Goal: Information Seeking & Learning: Learn about a topic

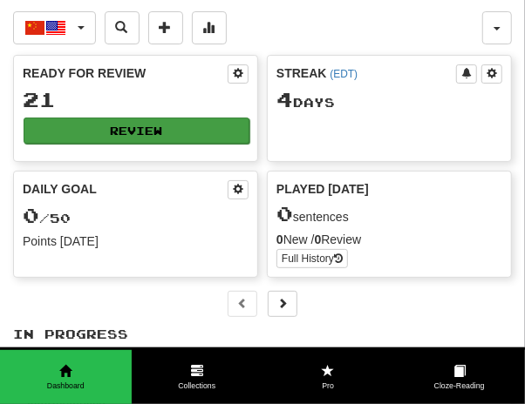
click at [131, 120] on button "Review" at bounding box center [137, 131] width 226 height 26
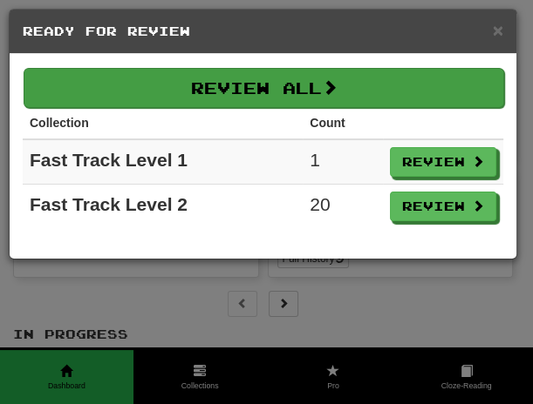
click at [304, 98] on button "Review All" at bounding box center [264, 88] width 480 height 40
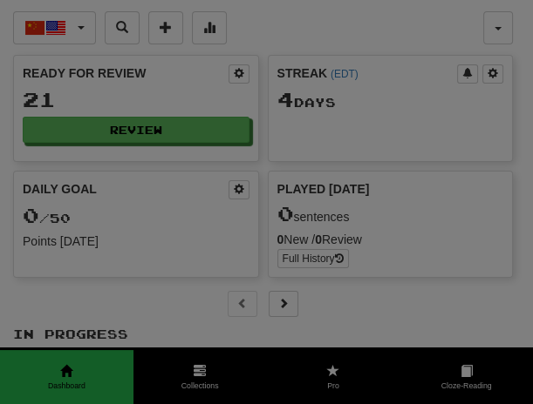
select select "**"
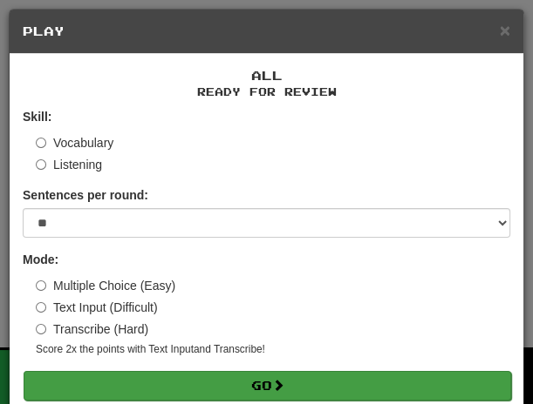
click at [307, 380] on button "Go" at bounding box center [267, 386] width 487 height 30
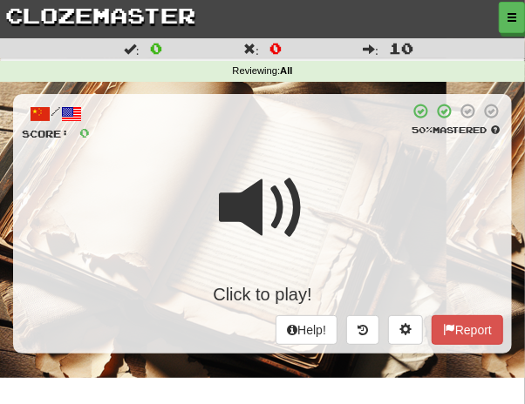
click at [203, 120] on div at bounding box center [249, 122] width 319 height 39
click at [251, 178] on span at bounding box center [262, 208] width 87 height 87
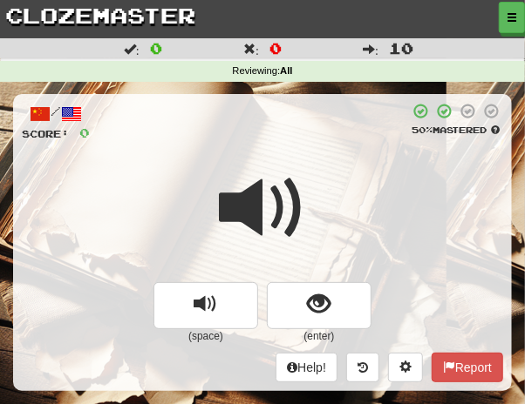
click at [241, 174] on span at bounding box center [262, 208] width 87 height 87
click at [241, 175] on span at bounding box center [262, 208] width 87 height 87
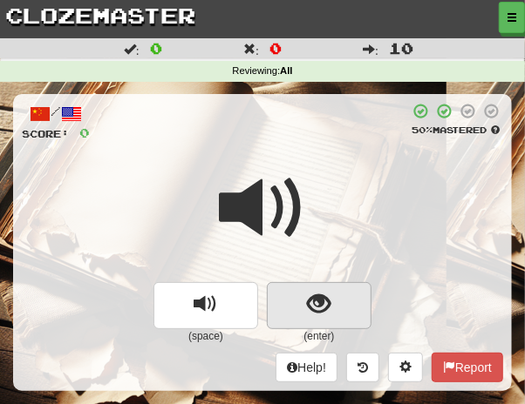
click at [312, 304] on span "show sentence" at bounding box center [320, 305] width 24 height 24
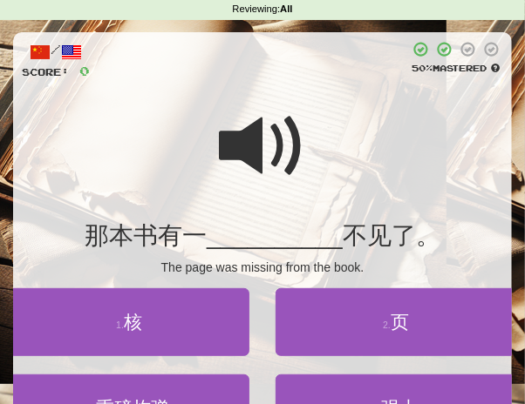
scroll to position [73, 0]
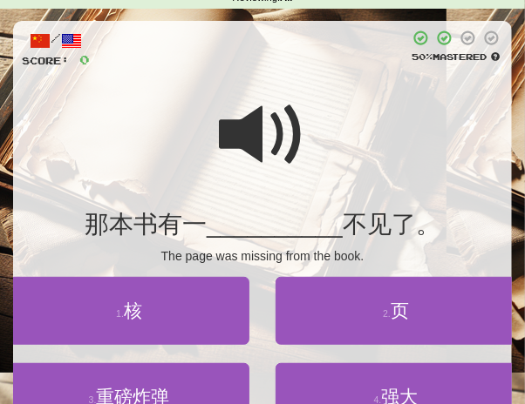
click at [237, 124] on span at bounding box center [262, 135] width 87 height 87
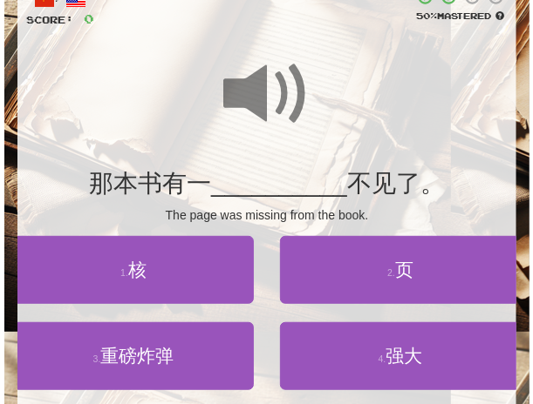
scroll to position [116, 0]
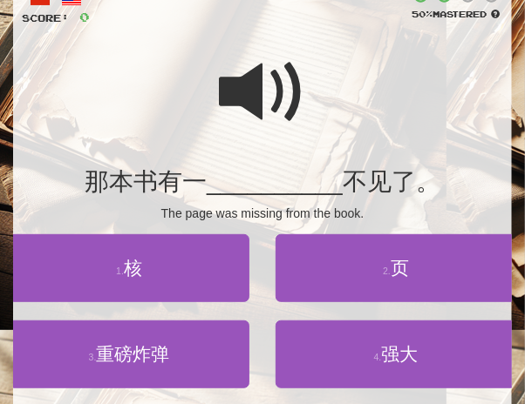
click at [255, 105] on span at bounding box center [262, 92] width 87 height 87
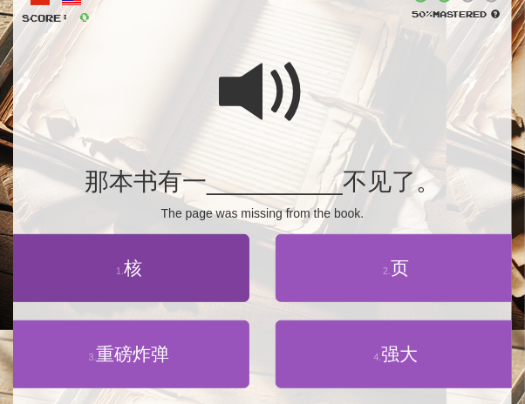
click at [135, 268] on span "核" at bounding box center [133, 268] width 18 height 20
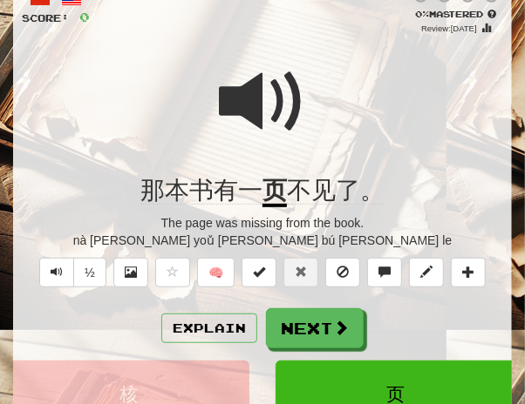
click at [249, 85] on span at bounding box center [262, 101] width 87 height 87
click at [322, 113] on div at bounding box center [262, 113] width 481 height 125
click at [254, 101] on span at bounding box center [262, 101] width 87 height 87
click at [213, 323] on button "Explain" at bounding box center [209, 329] width 96 height 30
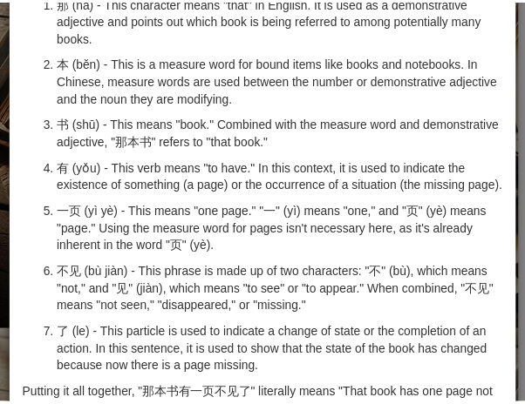
scroll to position [0, 0]
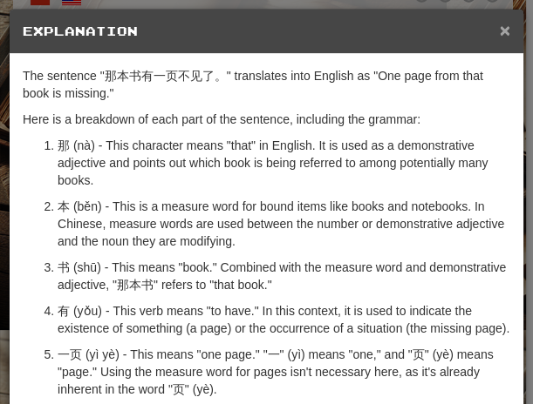
click at [499, 28] on span "×" at bounding box center [504, 30] width 10 height 20
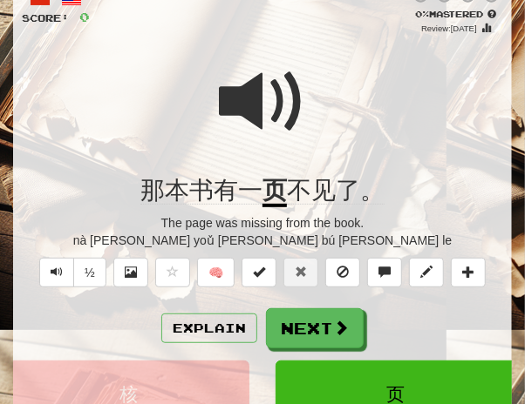
click at [248, 112] on span at bounding box center [262, 101] width 87 height 87
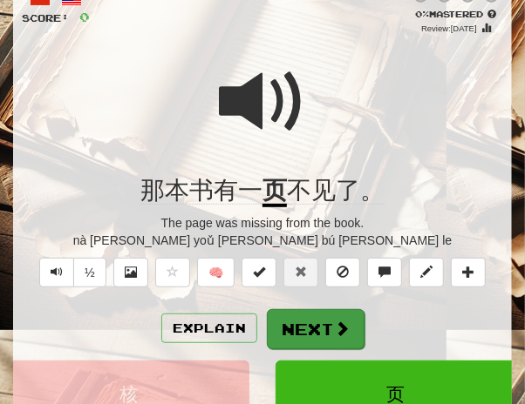
click at [305, 322] on button "Next" at bounding box center [316, 329] width 98 height 40
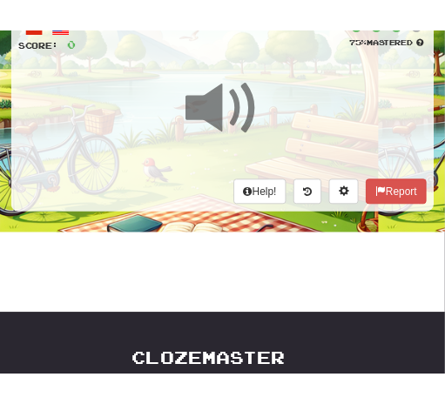
scroll to position [48, 0]
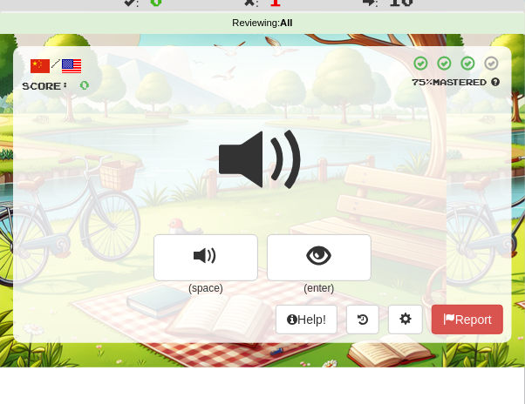
click at [309, 105] on div "/ Score: 0 75 % Mastered (space) (enter) Help! Report" at bounding box center [262, 194] width 499 height 296
click at [238, 163] on span at bounding box center [262, 160] width 87 height 87
click at [234, 165] on span at bounding box center [262, 160] width 87 height 87
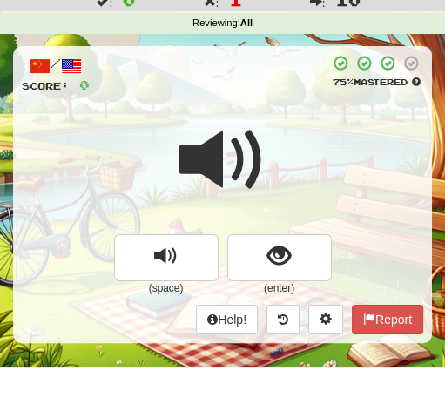
click at [216, 161] on span at bounding box center [223, 160] width 87 height 87
click at [216, 162] on span at bounding box center [223, 160] width 87 height 87
click at [214, 162] on span at bounding box center [223, 160] width 87 height 87
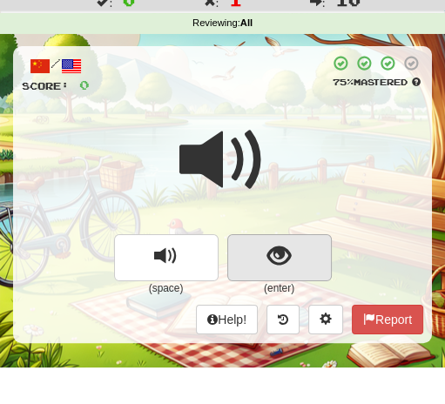
click at [282, 255] on span "show sentence" at bounding box center [280, 257] width 24 height 24
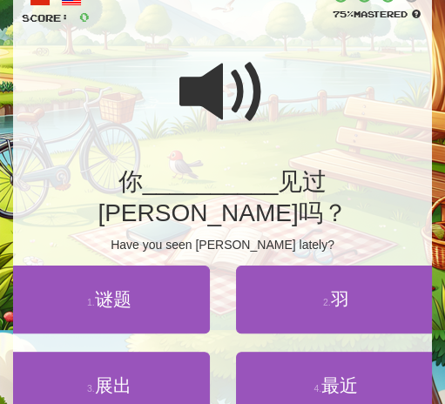
scroll to position [112, 0]
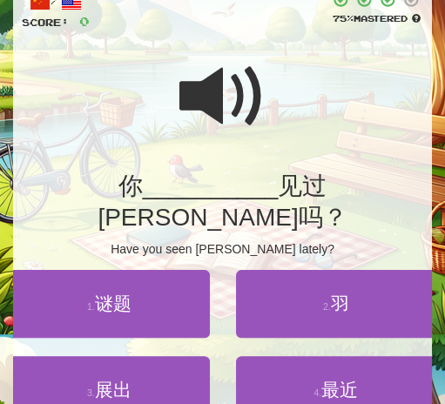
click at [203, 92] on span at bounding box center [223, 96] width 87 height 87
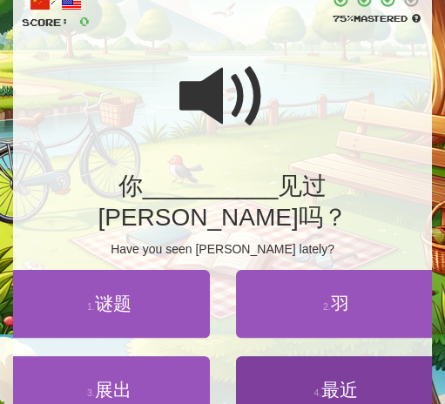
click at [347, 380] on span "最近" at bounding box center [340, 390] width 37 height 20
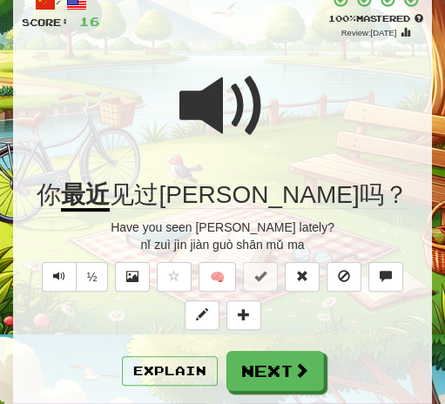
click at [202, 110] on span at bounding box center [223, 106] width 87 height 87
click at [201, 112] on span at bounding box center [223, 106] width 87 height 87
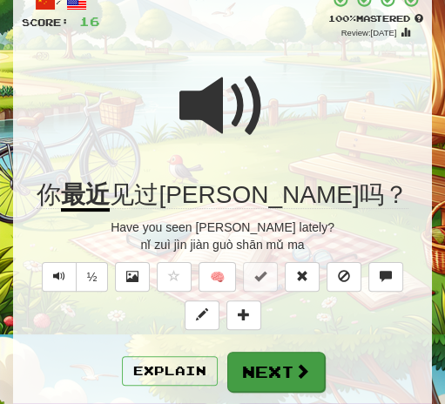
click at [276, 371] on button "Next" at bounding box center [276, 372] width 98 height 40
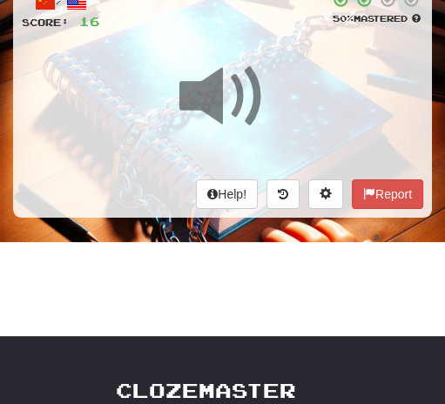
scroll to position [38, 0]
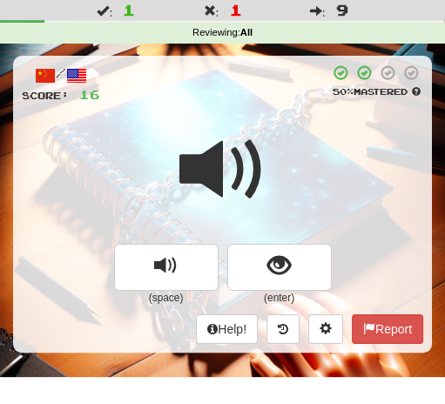
click at [221, 134] on span at bounding box center [223, 169] width 87 height 87
click at [218, 134] on span at bounding box center [223, 169] width 87 height 87
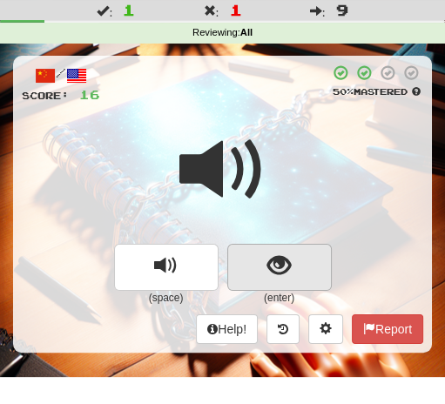
click at [268, 269] on span "show sentence" at bounding box center [280, 266] width 24 height 24
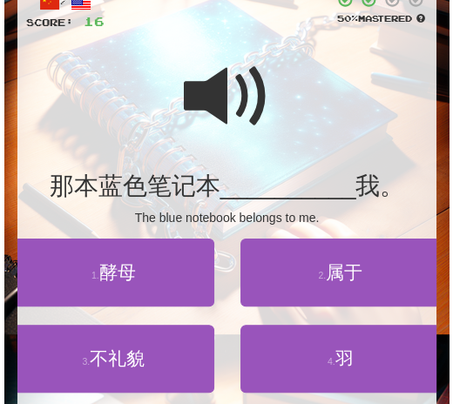
scroll to position [126, 0]
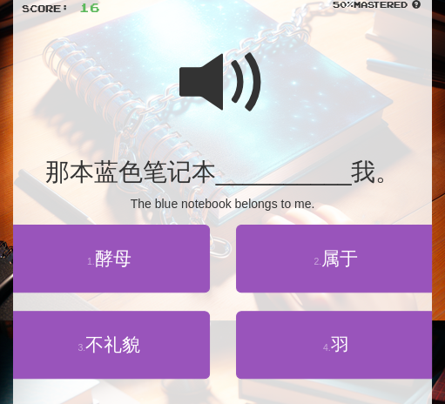
click at [206, 83] on span at bounding box center [223, 82] width 87 height 87
click at [197, 90] on span at bounding box center [223, 82] width 87 height 87
click at [209, 86] on span at bounding box center [223, 82] width 87 height 87
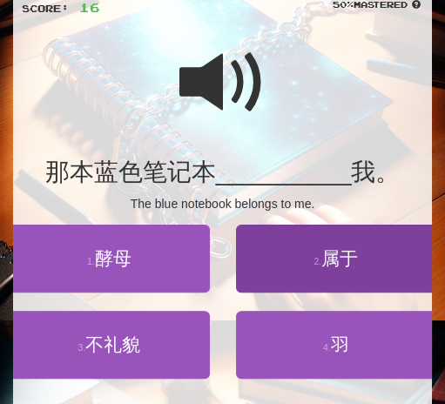
click at [343, 265] on span "属于" at bounding box center [340, 258] width 37 height 20
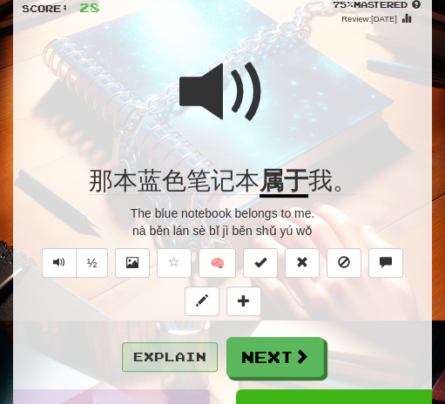
click at [187, 358] on button "Explain" at bounding box center [170, 358] width 96 height 30
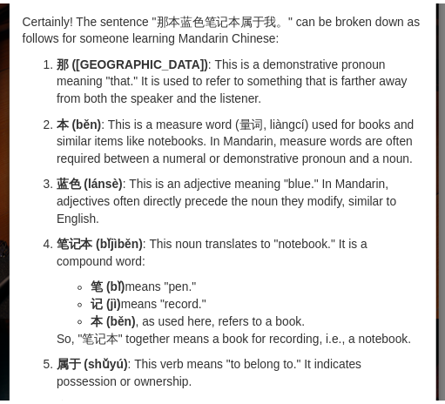
scroll to position [0, 0]
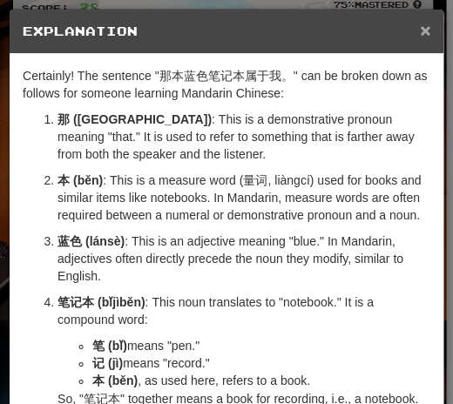
click at [423, 35] on span "×" at bounding box center [425, 30] width 10 height 20
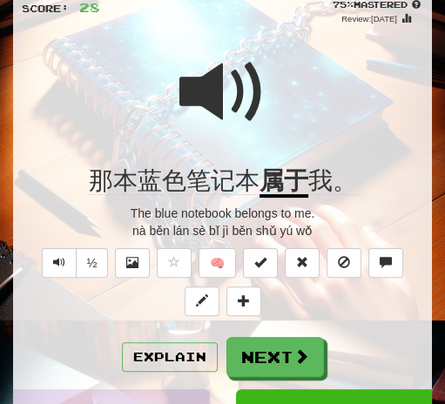
click at [223, 92] on span at bounding box center [223, 92] width 87 height 87
click at [224, 92] on span at bounding box center [223, 92] width 87 height 87
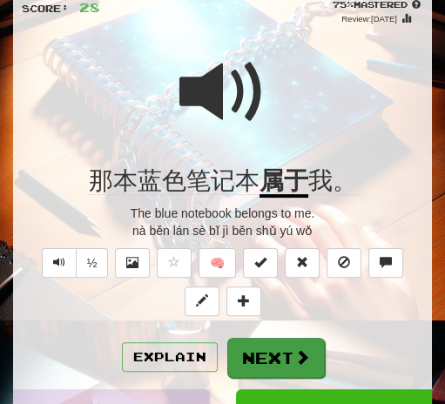
click at [276, 358] on button "Next" at bounding box center [276, 358] width 98 height 40
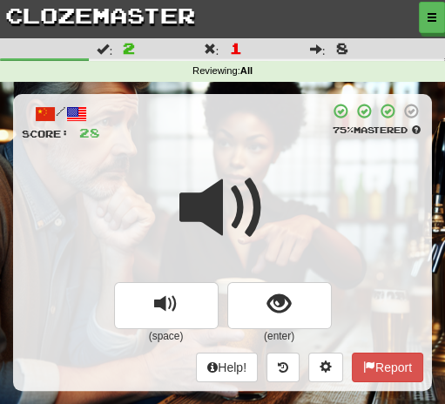
click at [238, 165] on span at bounding box center [223, 208] width 87 height 87
click at [237, 166] on span at bounding box center [223, 208] width 87 height 87
click at [239, 168] on span at bounding box center [223, 208] width 87 height 87
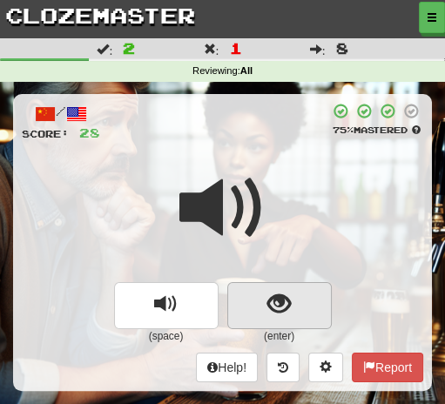
click at [286, 307] on span "show sentence" at bounding box center [280, 305] width 24 height 24
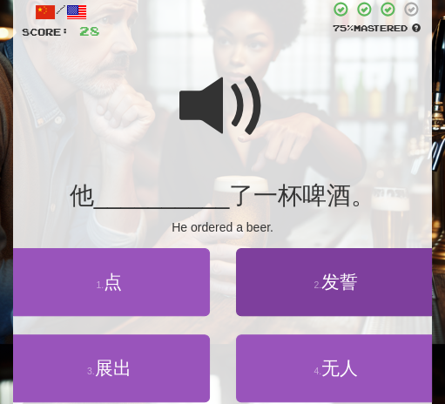
scroll to position [118, 0]
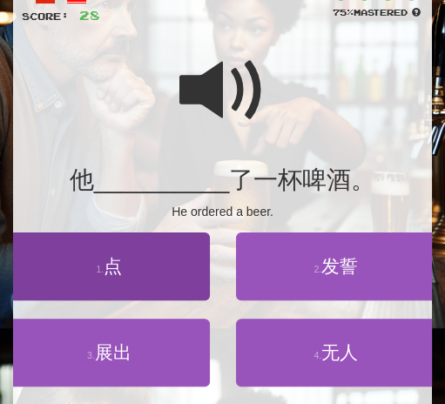
click at [119, 268] on span "点" at bounding box center [113, 266] width 18 height 20
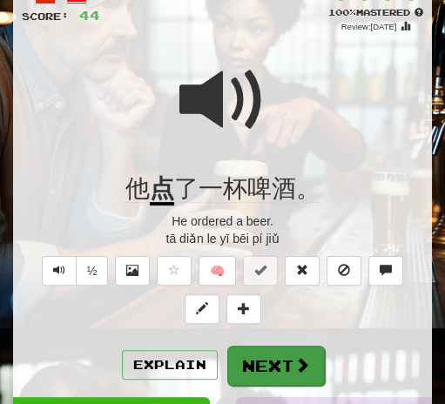
click at [275, 363] on button "Next" at bounding box center [276, 366] width 98 height 40
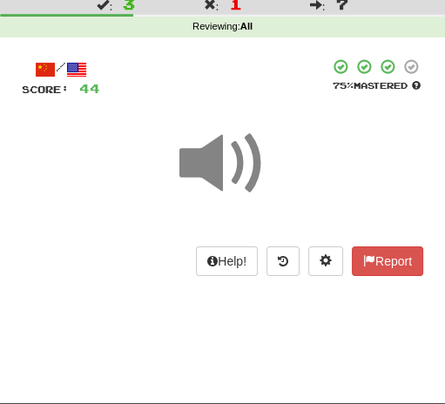
scroll to position [0, 0]
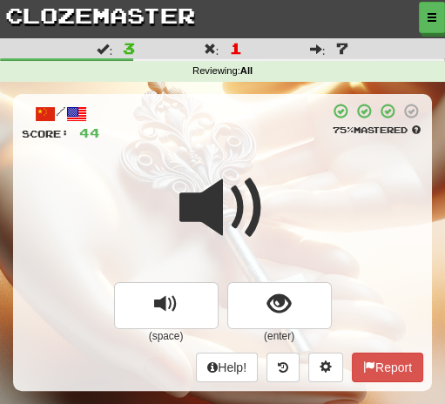
click at [218, 147] on div "/ Score: 44 75 % Mastered (space) (enter) Help! Report" at bounding box center [222, 242] width 419 height 296
click at [232, 193] on span at bounding box center [223, 208] width 87 height 87
click at [221, 209] on span at bounding box center [223, 208] width 87 height 87
click at [225, 207] on span at bounding box center [223, 208] width 87 height 87
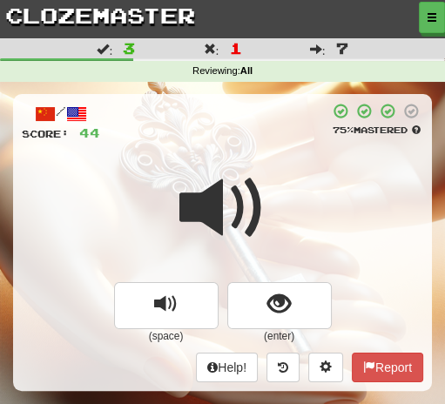
click at [222, 213] on span at bounding box center [223, 208] width 87 height 87
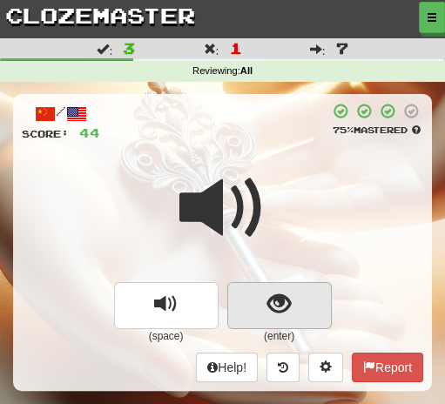
click at [281, 306] on span "show sentence" at bounding box center [280, 305] width 24 height 24
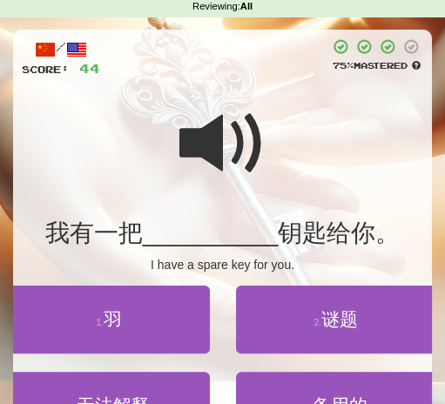
scroll to position [81, 0]
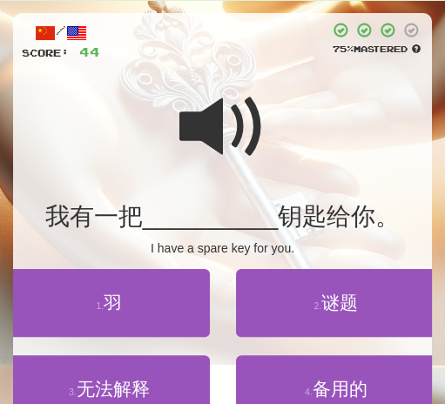
click at [204, 128] on span at bounding box center [223, 127] width 87 height 87
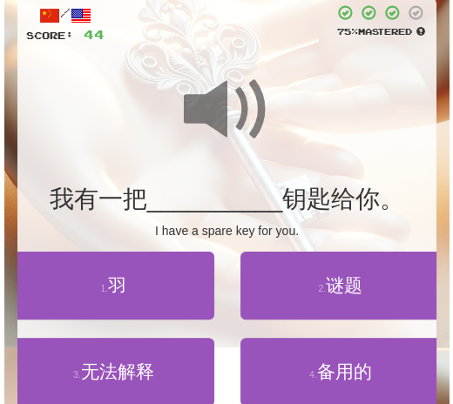
scroll to position [109, 0]
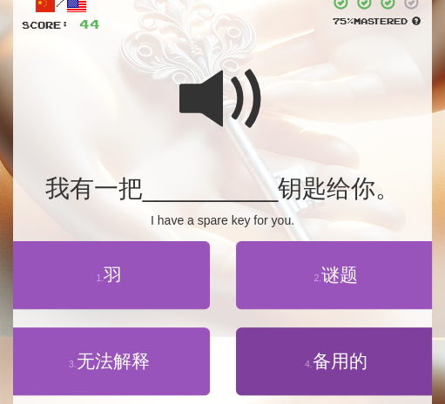
click at [350, 354] on span "备用的" at bounding box center [340, 361] width 55 height 20
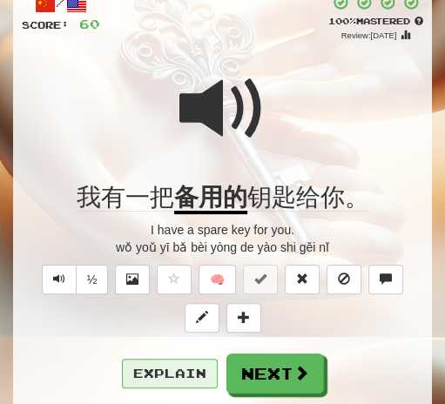
click at [171, 377] on button "Explain" at bounding box center [170, 374] width 96 height 30
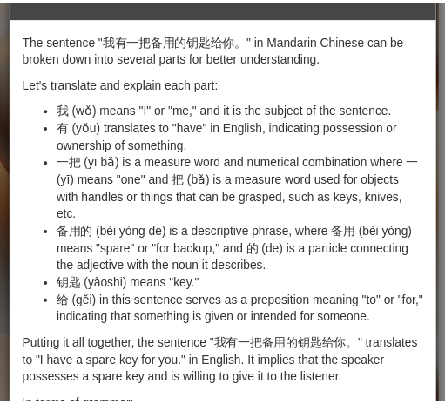
scroll to position [0, 0]
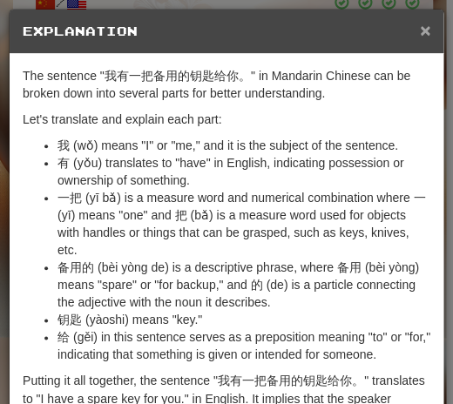
click at [420, 37] on span "×" at bounding box center [425, 30] width 10 height 20
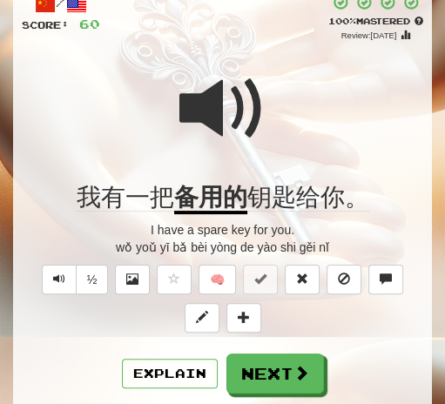
click at [211, 106] on span at bounding box center [223, 108] width 87 height 87
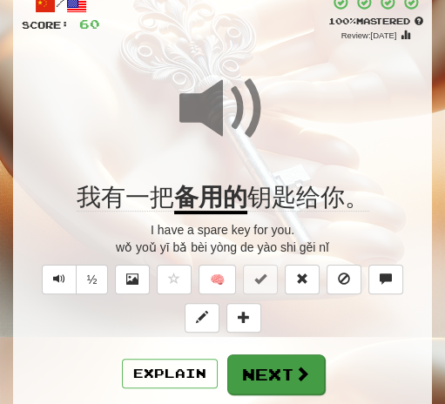
click at [281, 388] on button "Next" at bounding box center [276, 375] width 98 height 40
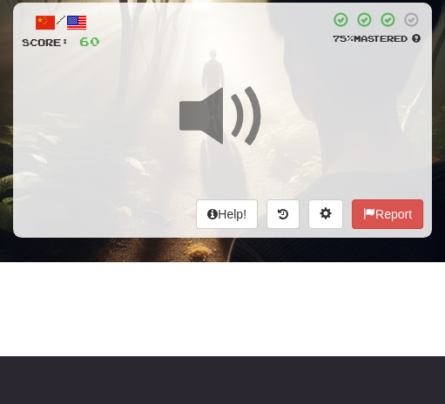
scroll to position [39, 0]
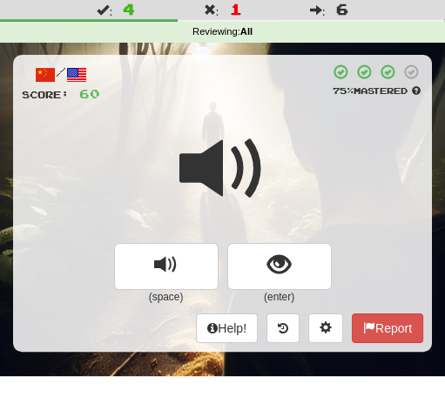
click at [261, 158] on span at bounding box center [223, 169] width 87 height 87
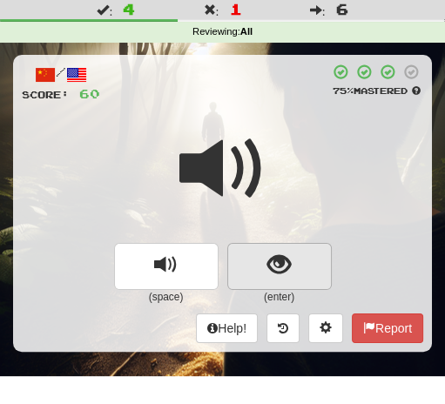
click at [280, 264] on span "show sentence" at bounding box center [280, 266] width 24 height 24
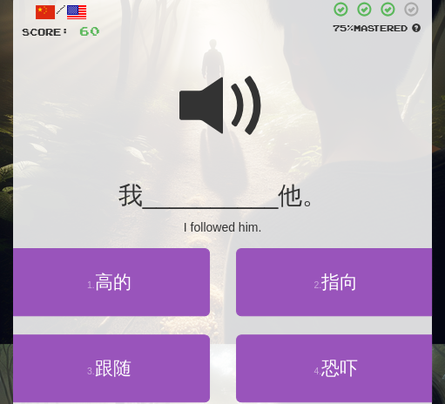
scroll to position [104, 0]
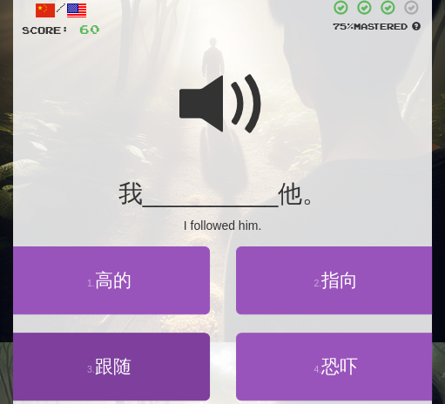
click at [122, 367] on span "跟随" at bounding box center [113, 366] width 37 height 20
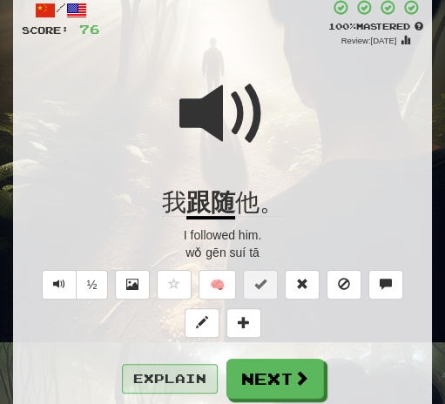
click at [176, 366] on button "Explain" at bounding box center [170, 379] width 96 height 30
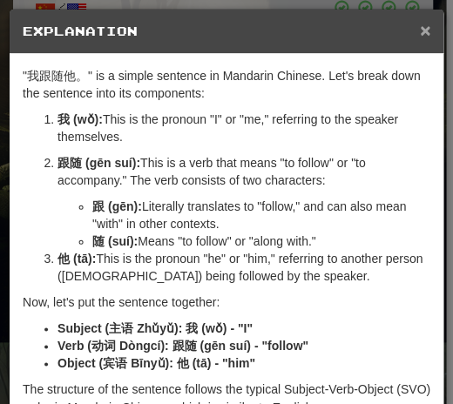
click at [420, 27] on span "×" at bounding box center [425, 30] width 10 height 20
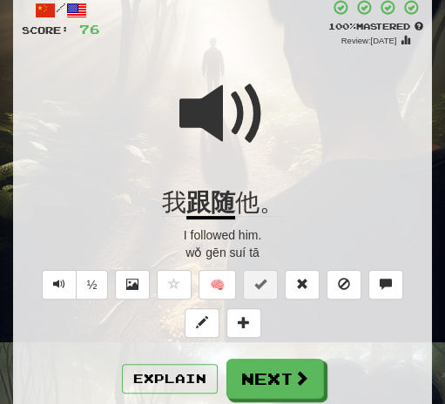
click at [235, 125] on span at bounding box center [223, 114] width 87 height 87
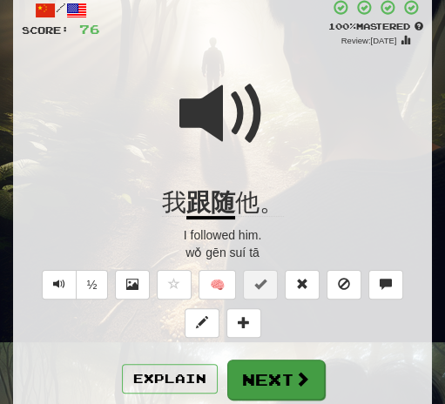
click at [278, 364] on button "Next" at bounding box center [276, 380] width 98 height 40
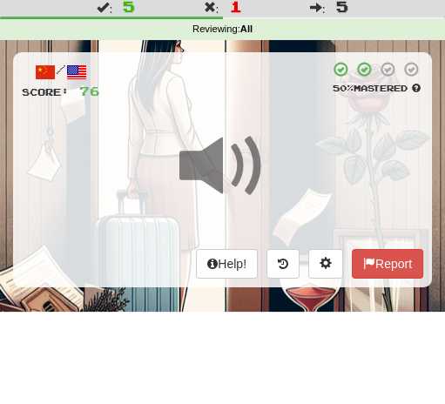
scroll to position [29, 0]
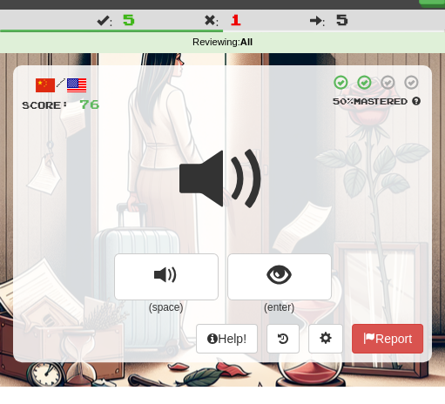
click at [234, 136] on span at bounding box center [223, 179] width 87 height 87
click at [237, 136] on span at bounding box center [223, 179] width 87 height 87
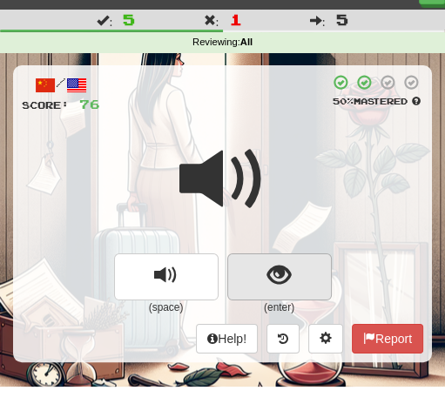
click at [280, 267] on span "show sentence" at bounding box center [280, 276] width 24 height 24
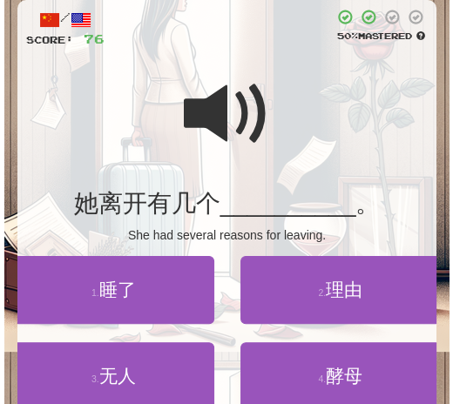
scroll to position [105, 0]
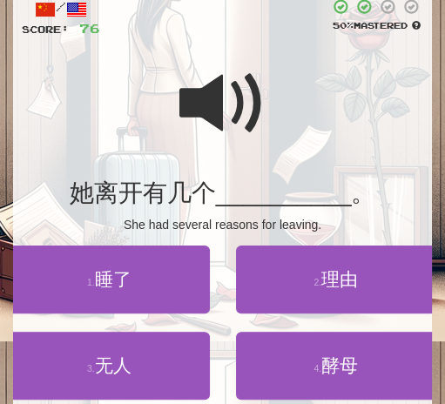
click at [199, 110] on span at bounding box center [223, 103] width 87 height 87
click at [214, 115] on span at bounding box center [223, 103] width 87 height 87
click at [221, 108] on span at bounding box center [223, 103] width 87 height 87
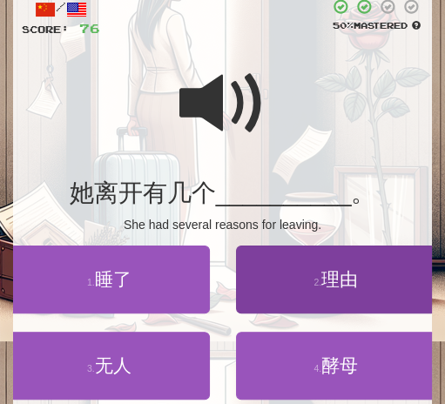
click at [343, 279] on span "理由" at bounding box center [340, 279] width 37 height 20
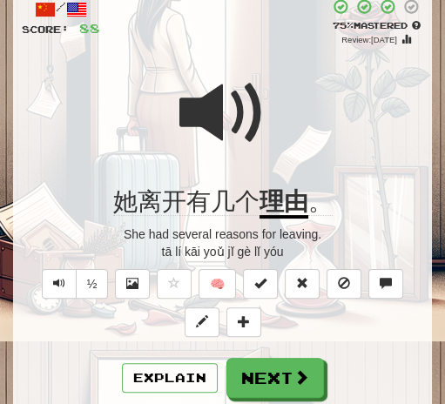
click at [215, 129] on span at bounding box center [223, 113] width 87 height 87
click at [95, 275] on button "½" at bounding box center [92, 284] width 33 height 30
click at [211, 107] on span at bounding box center [223, 113] width 87 height 87
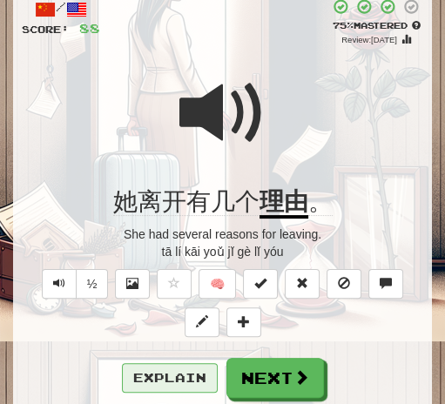
click at [185, 373] on button "Explain" at bounding box center [170, 378] width 96 height 30
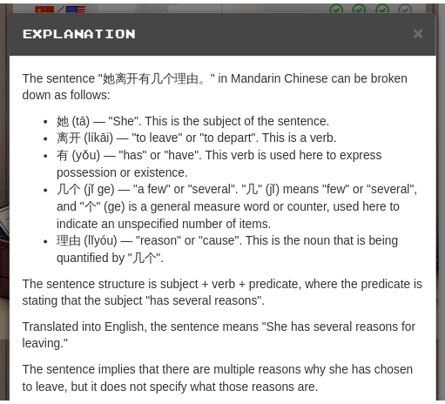
scroll to position [2, 0]
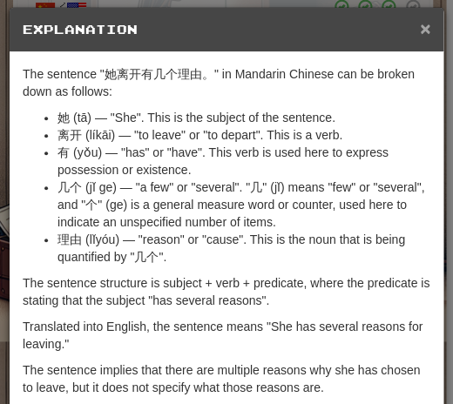
click at [420, 30] on span "×" at bounding box center [425, 28] width 10 height 20
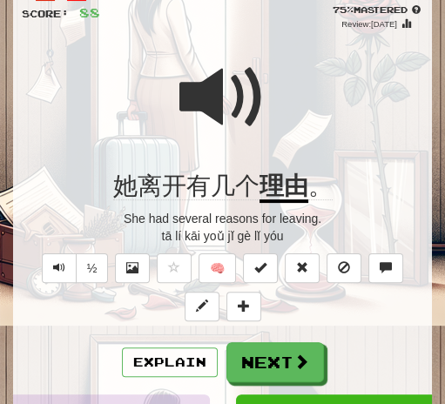
scroll to position [154, 0]
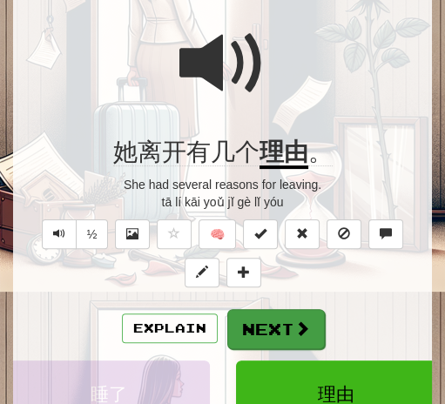
click at [282, 330] on button "Next" at bounding box center [276, 329] width 98 height 40
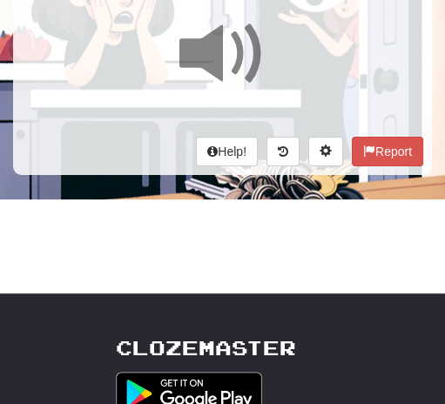
scroll to position [0, 0]
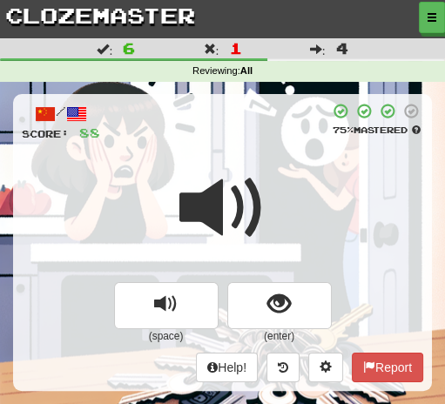
click at [261, 165] on span at bounding box center [223, 208] width 87 height 87
click at [252, 165] on span at bounding box center [223, 208] width 87 height 87
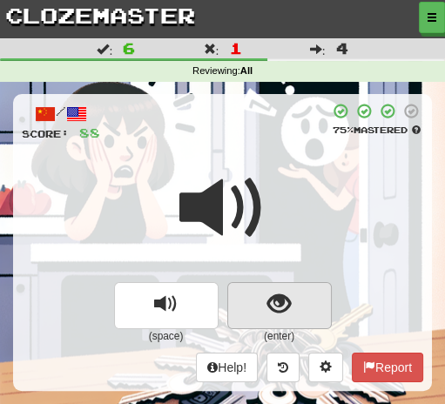
click at [284, 303] on span "show sentence" at bounding box center [280, 305] width 24 height 24
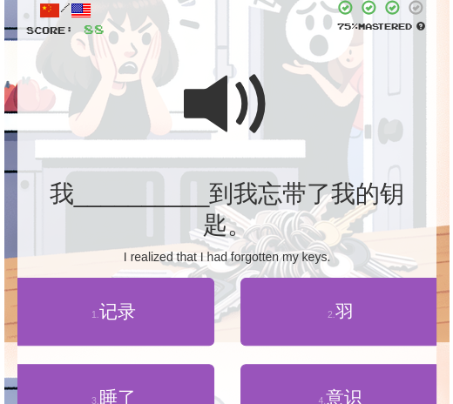
scroll to position [119, 0]
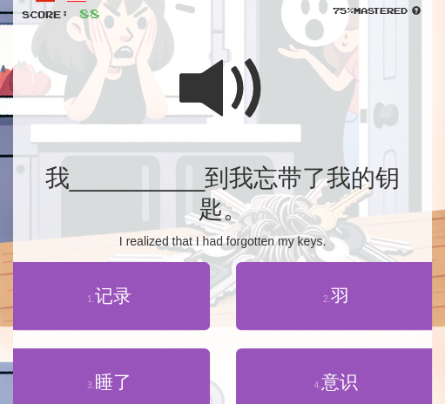
click at [201, 93] on span at bounding box center [223, 88] width 87 height 87
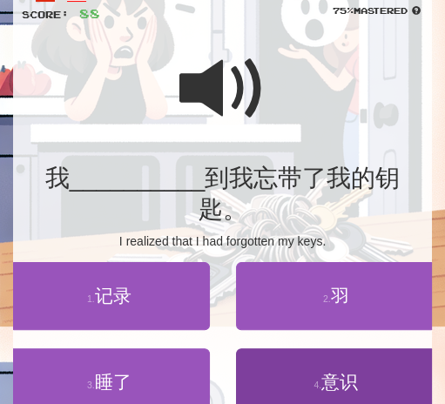
click at [345, 372] on span "意识" at bounding box center [340, 382] width 37 height 20
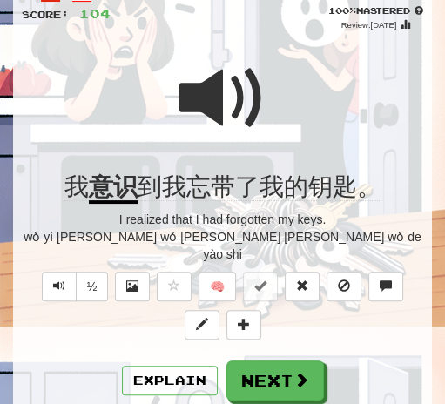
click at [270, 105] on div at bounding box center [223, 110] width 402 height 125
click at [187, 366] on button "Explain" at bounding box center [170, 381] width 96 height 30
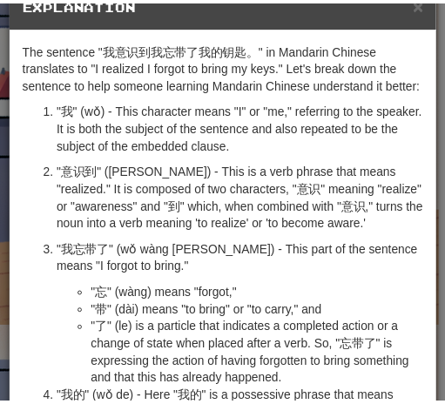
scroll to position [0, 0]
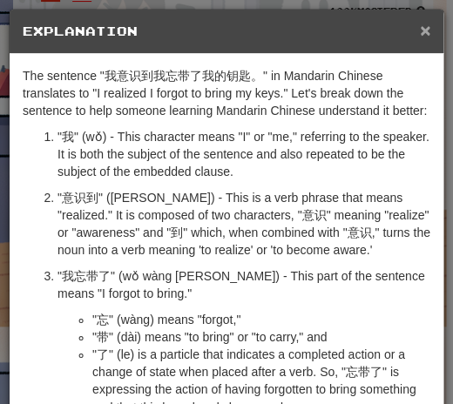
click at [420, 31] on span "×" at bounding box center [425, 30] width 10 height 20
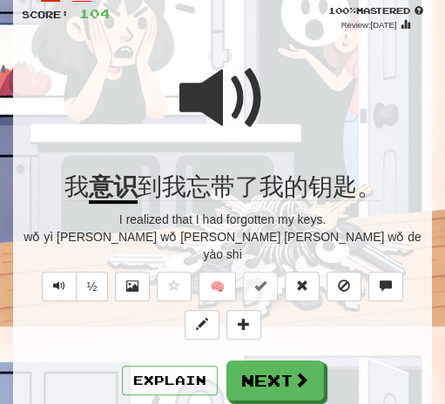
click at [268, 89] on div at bounding box center [223, 110] width 402 height 125
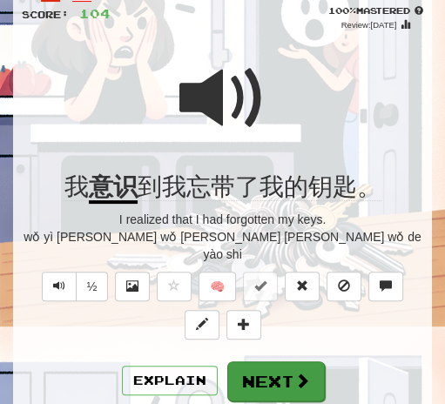
click at [253, 362] on button "Next" at bounding box center [276, 382] width 98 height 40
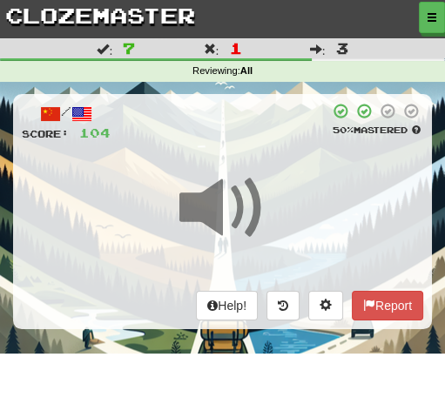
scroll to position [12, 0]
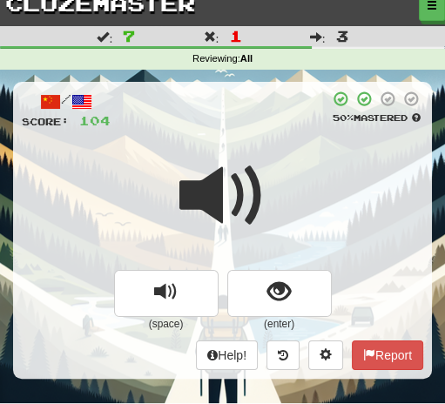
click at [265, 159] on span at bounding box center [223, 196] width 87 height 87
click at [263, 159] on span at bounding box center [223, 196] width 87 height 87
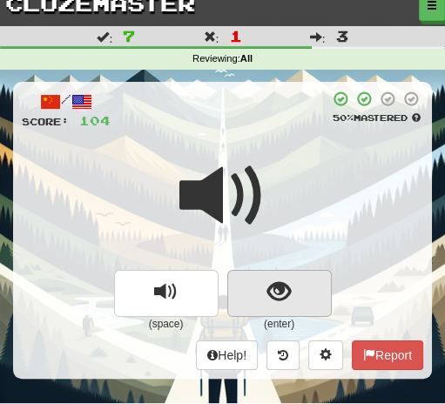
click at [287, 284] on span "show sentence" at bounding box center [280, 293] width 24 height 24
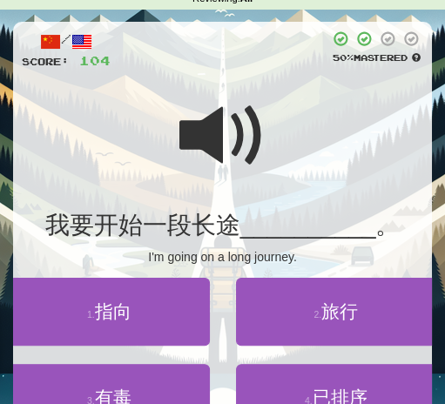
scroll to position [77, 0]
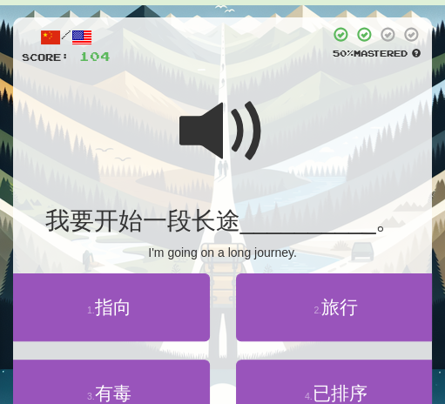
click at [207, 112] on span at bounding box center [223, 131] width 87 height 87
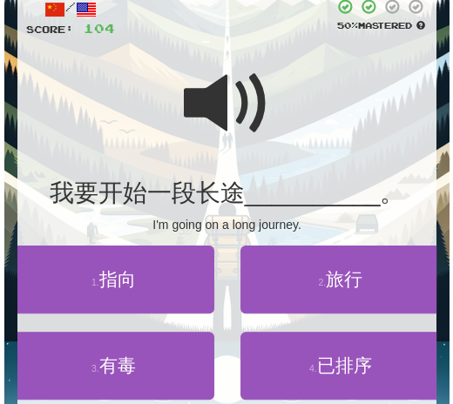
scroll to position [111, 0]
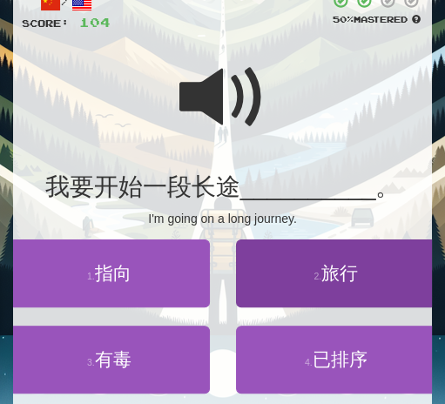
click at [349, 273] on span "旅行" at bounding box center [340, 273] width 37 height 20
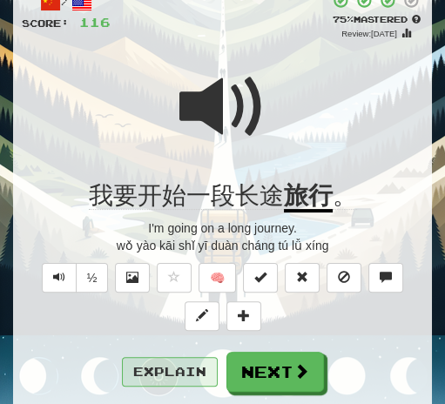
click at [166, 376] on button "Explain" at bounding box center [170, 372] width 96 height 30
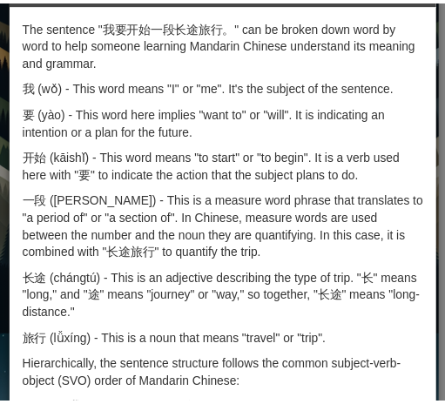
scroll to position [0, 0]
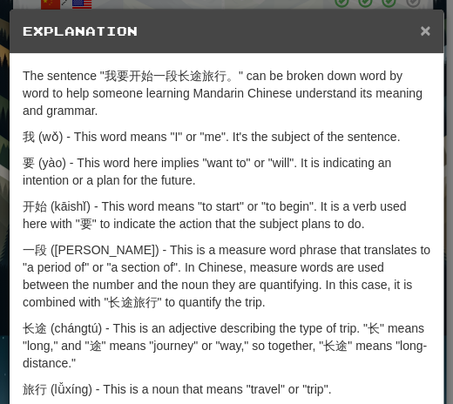
click at [420, 30] on span "×" at bounding box center [425, 30] width 10 height 20
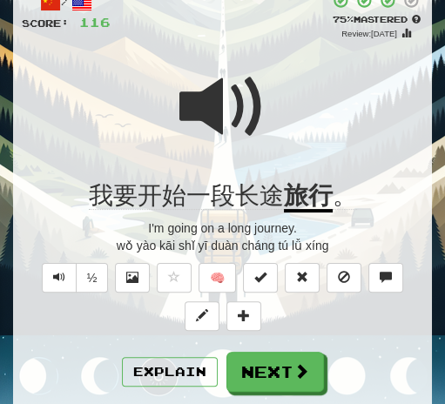
click at [278, 128] on div at bounding box center [223, 119] width 402 height 125
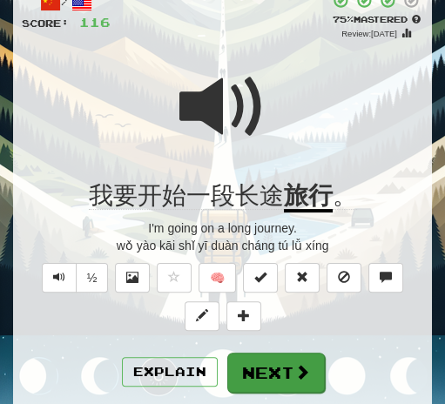
click at [271, 382] on button "Next" at bounding box center [276, 373] width 98 height 40
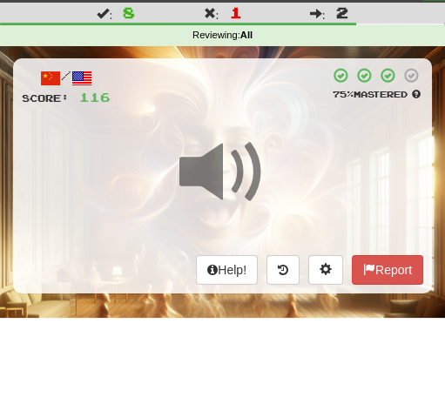
scroll to position [20, 0]
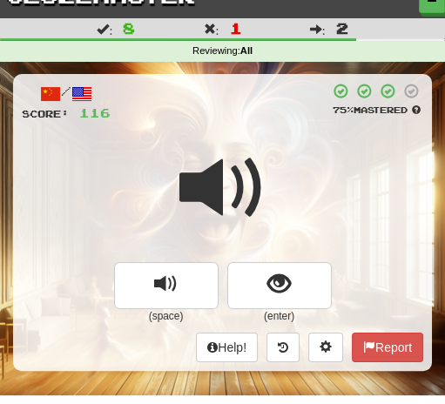
click at [272, 140] on div at bounding box center [223, 200] width 402 height 125
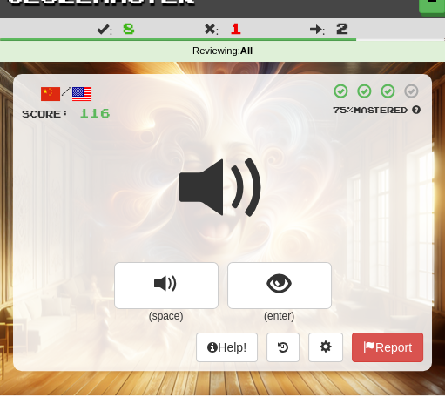
click at [272, 140] on div at bounding box center [223, 200] width 402 height 125
click at [270, 141] on div at bounding box center [223, 200] width 402 height 125
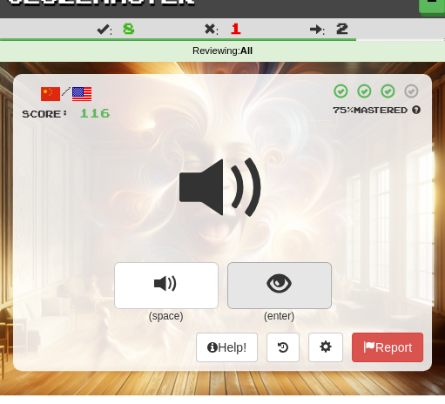
click at [280, 273] on span "show sentence" at bounding box center [280, 285] width 24 height 24
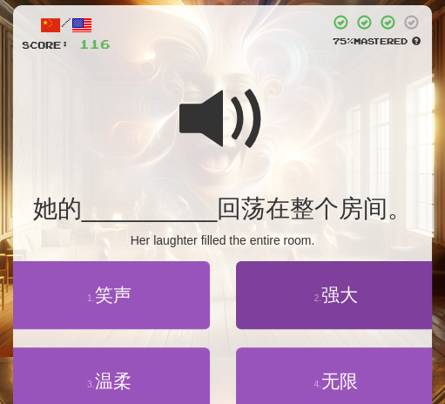
scroll to position [73, 0]
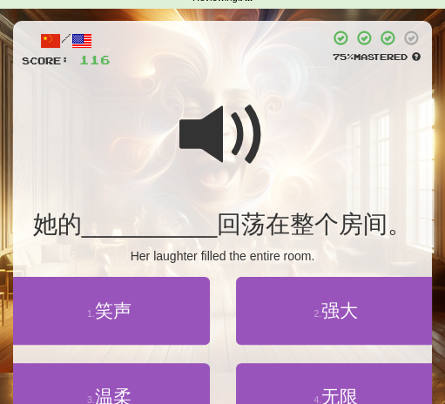
click at [212, 133] on span at bounding box center [223, 135] width 87 height 87
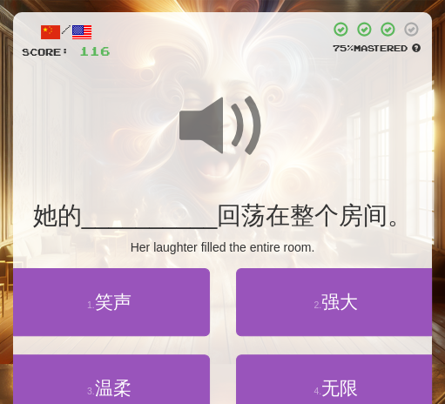
scroll to position [85, 0]
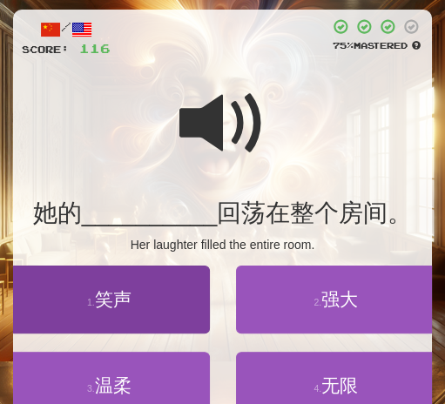
click at [112, 296] on span "笑声" at bounding box center [113, 299] width 37 height 20
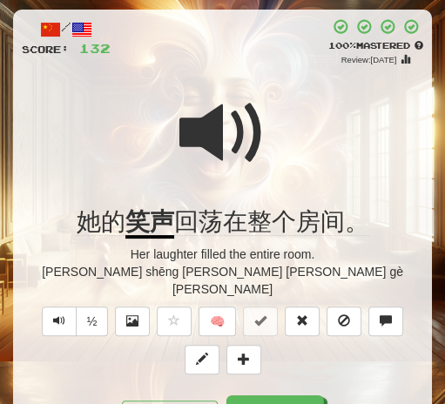
drag, startPoint x: 211, startPoint y: 130, endPoint x: 266, endPoint y: 113, distance: 57.4
click at [211, 130] on span at bounding box center [223, 133] width 87 height 87
click at [225, 131] on span at bounding box center [223, 133] width 87 height 87
click at [276, 112] on div at bounding box center [223, 145] width 402 height 125
click at [259, 137] on span at bounding box center [223, 133] width 87 height 87
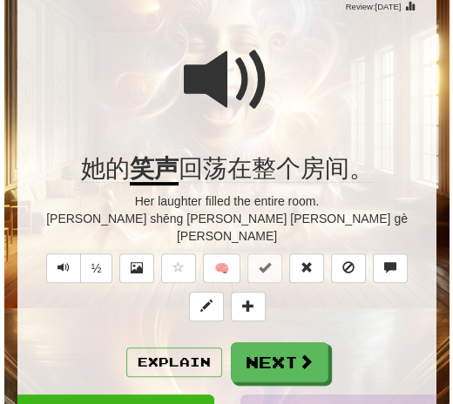
scroll to position [122, 0]
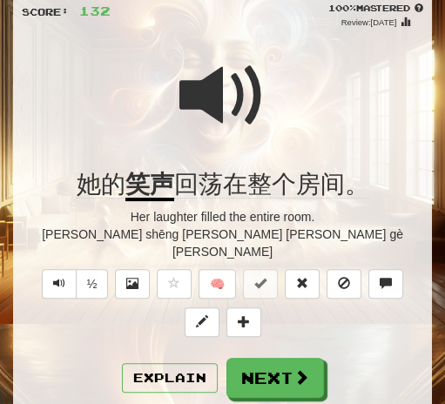
click at [272, 134] on div at bounding box center [223, 107] width 402 height 125
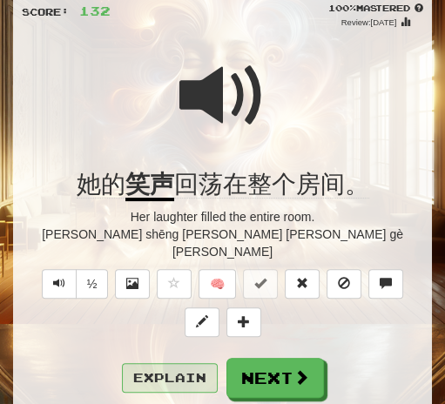
click at [187, 363] on button "Explain" at bounding box center [170, 378] width 96 height 30
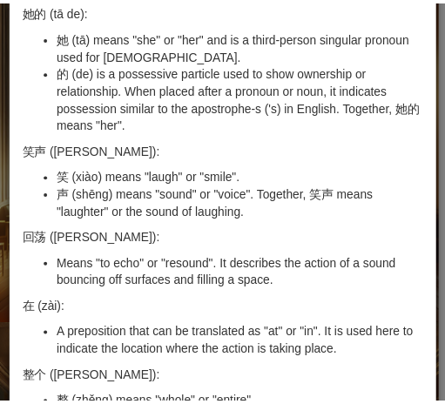
scroll to position [0, 0]
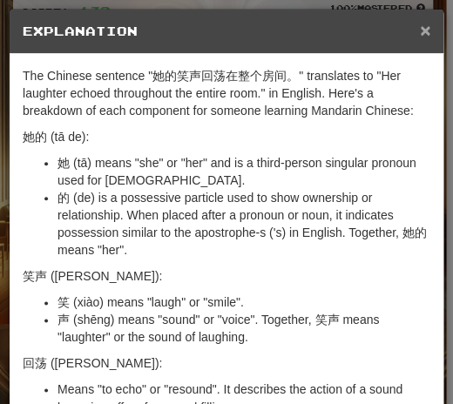
click at [420, 35] on span "×" at bounding box center [425, 30] width 10 height 20
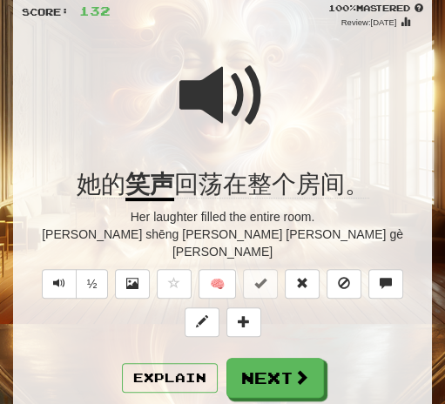
click at [226, 117] on span at bounding box center [223, 95] width 87 height 87
drag, startPoint x: 268, startPoint y: 343, endPoint x: 270, endPoint y: 321, distance: 22.7
click at [268, 358] on button "Next" at bounding box center [276, 378] width 98 height 40
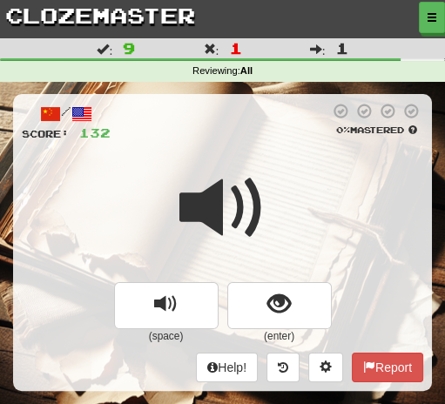
click at [295, 166] on div at bounding box center [223, 220] width 402 height 125
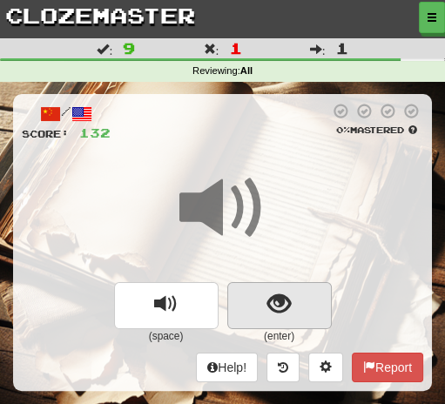
click at [282, 300] on span "show sentence" at bounding box center [280, 305] width 24 height 24
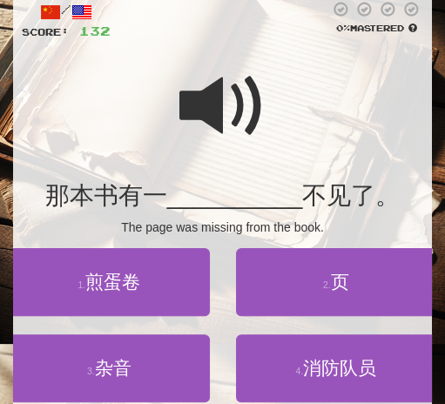
scroll to position [136, 0]
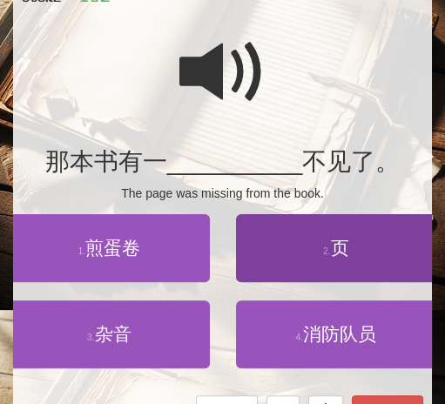
click at [336, 248] on span "页" at bounding box center [340, 248] width 18 height 20
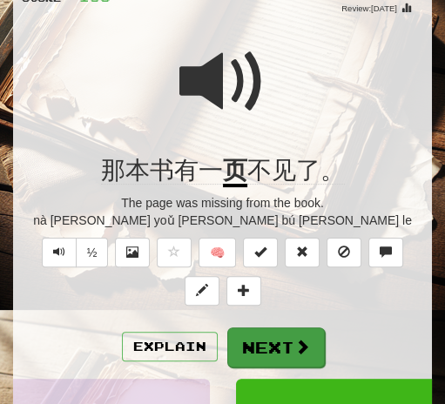
click at [280, 333] on button "Next" at bounding box center [276, 348] width 98 height 40
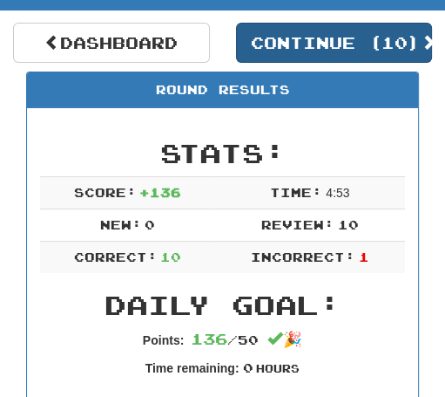
click at [339, 44] on button "Continue ( 10 )" at bounding box center [334, 43] width 197 height 40
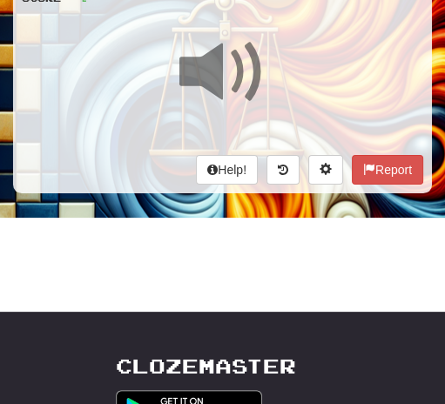
scroll to position [66, 0]
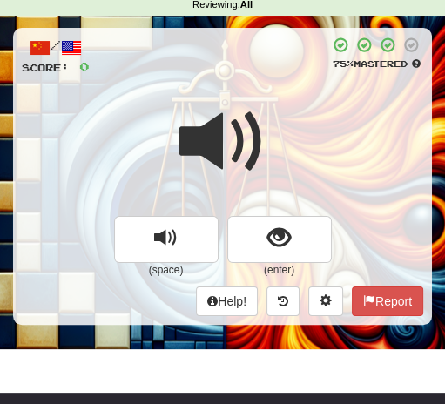
click at [300, 96] on div at bounding box center [223, 154] width 402 height 125
click at [298, 98] on div at bounding box center [223, 154] width 402 height 125
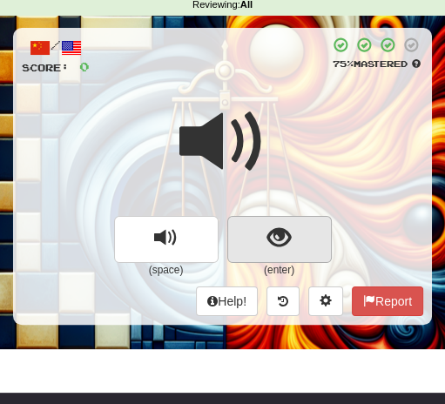
click at [282, 229] on span "show sentence" at bounding box center [280, 239] width 24 height 24
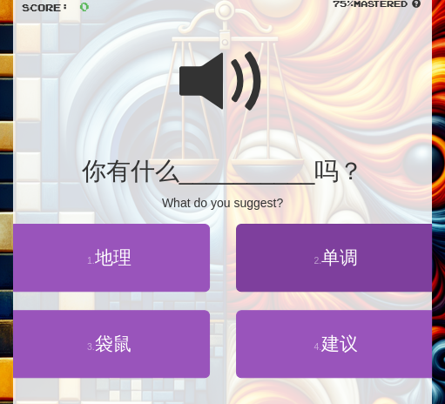
scroll to position [139, 0]
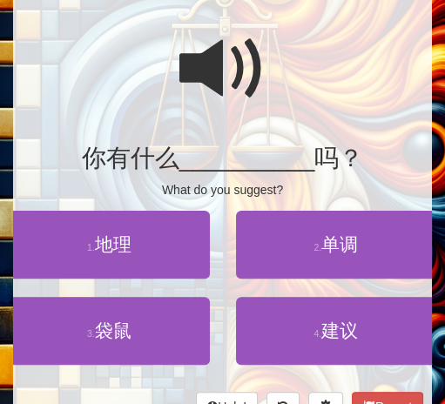
click at [200, 76] on span at bounding box center [223, 68] width 87 height 87
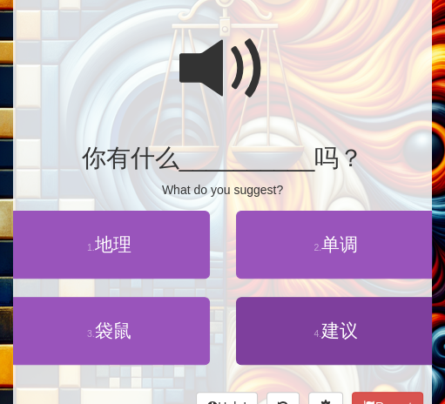
click at [356, 329] on span "建议" at bounding box center [340, 331] width 37 height 20
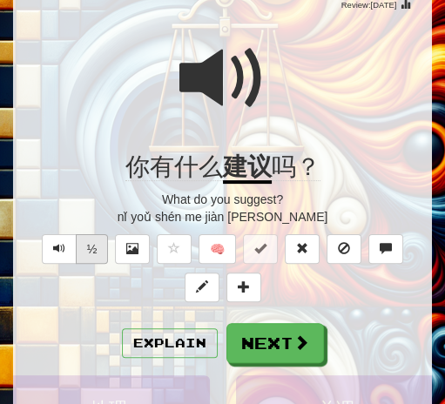
click at [92, 245] on button "½" at bounding box center [92, 249] width 33 height 30
click at [86, 251] on button "½" at bounding box center [92, 249] width 33 height 30
click at [207, 84] on span at bounding box center [223, 78] width 87 height 87
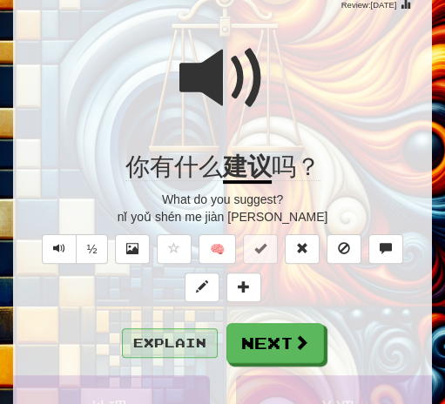
click at [192, 336] on button "Explain" at bounding box center [170, 344] width 96 height 30
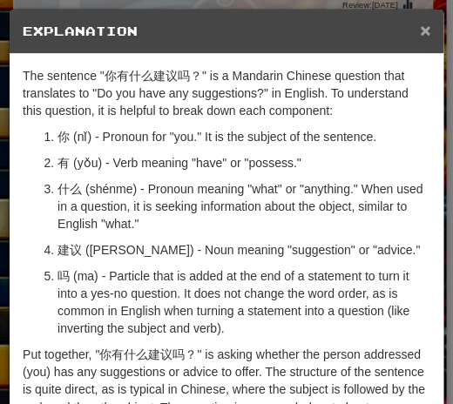
click at [423, 32] on span "×" at bounding box center [425, 30] width 10 height 20
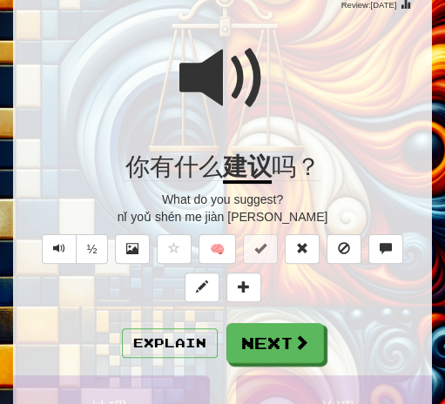
click at [252, 102] on span at bounding box center [223, 78] width 87 height 87
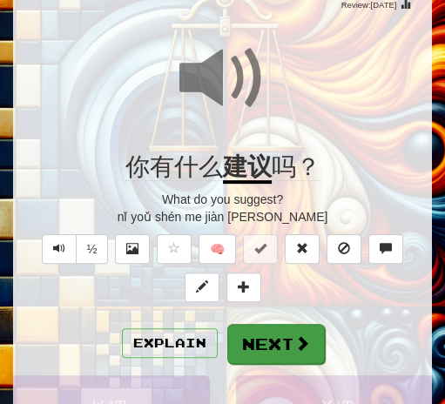
click at [262, 336] on button "Next" at bounding box center [276, 344] width 98 height 40
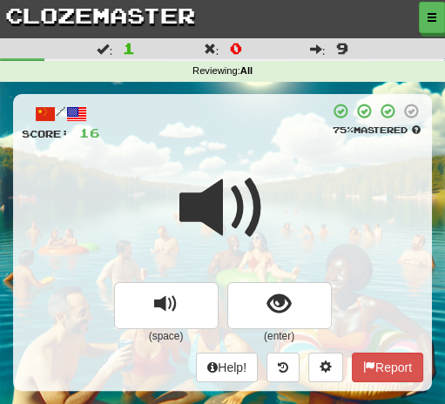
scroll to position [8, 0]
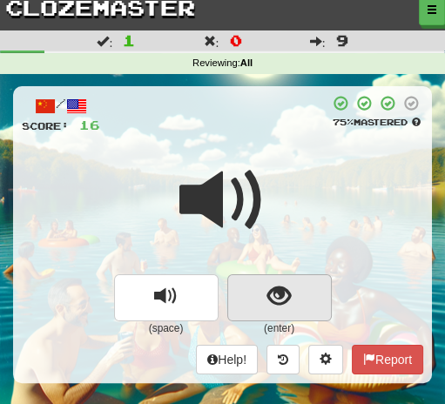
click at [282, 288] on span "show sentence" at bounding box center [280, 297] width 24 height 24
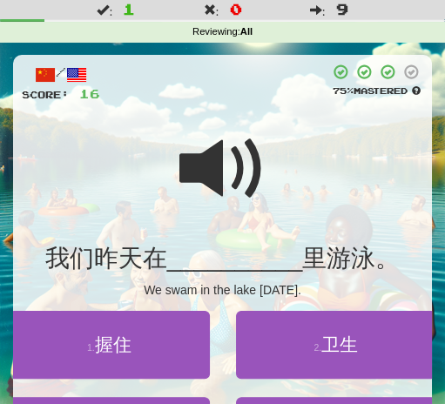
scroll to position [54, 0]
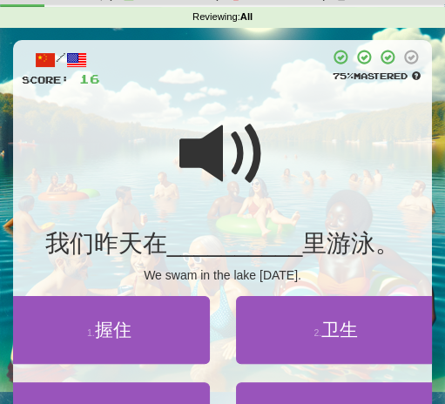
click at [219, 154] on span at bounding box center [223, 154] width 87 height 87
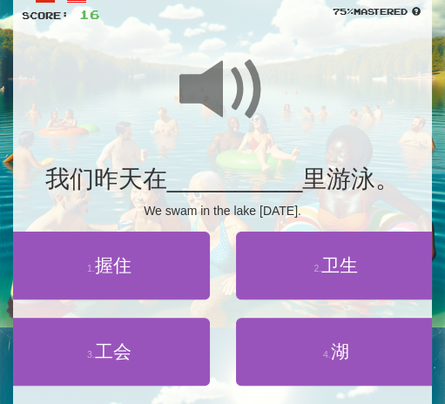
scroll to position [134, 0]
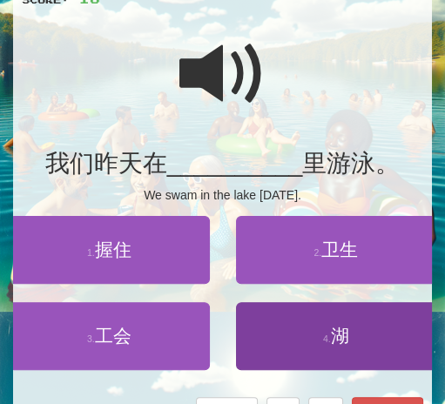
click at [334, 338] on span "湖" at bounding box center [340, 336] width 18 height 20
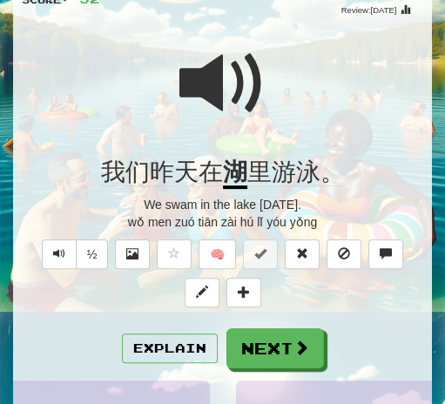
click at [212, 109] on span at bounding box center [223, 83] width 87 height 87
click at [219, 83] on span at bounding box center [223, 83] width 87 height 87
drag, startPoint x: 288, startPoint y: 355, endPoint x: 286, endPoint y: 345, distance: 9.9
click at [288, 355] on button "Next" at bounding box center [276, 349] width 98 height 40
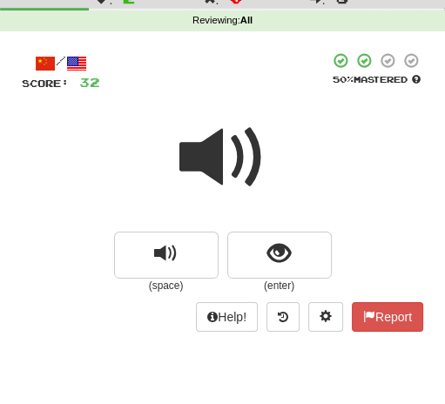
scroll to position [52, 0]
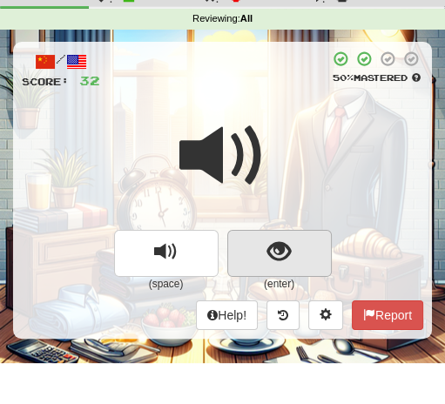
click at [275, 247] on span "show sentence" at bounding box center [280, 253] width 24 height 24
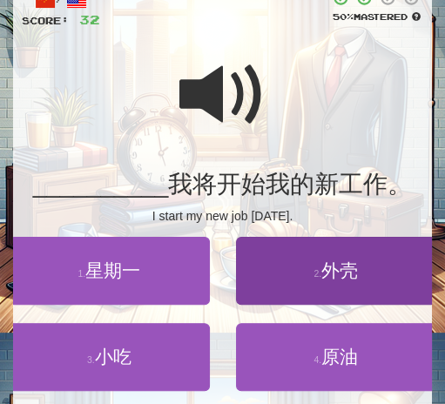
scroll to position [128, 0]
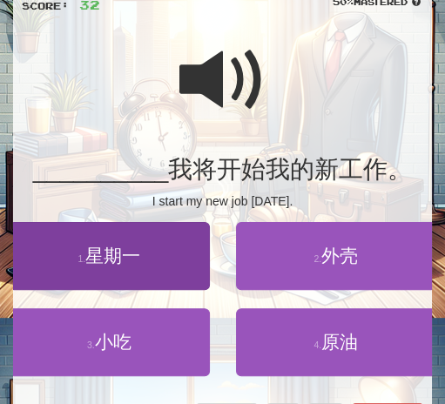
click at [132, 274] on button "1 . 星期一" at bounding box center [109, 256] width 201 height 68
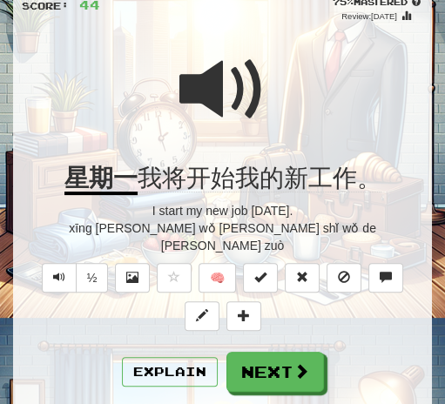
click at [216, 88] on span at bounding box center [223, 89] width 87 height 87
click at [271, 352] on button "Next" at bounding box center [276, 372] width 98 height 40
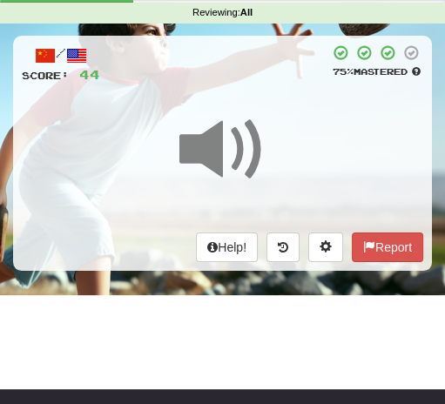
scroll to position [0, 0]
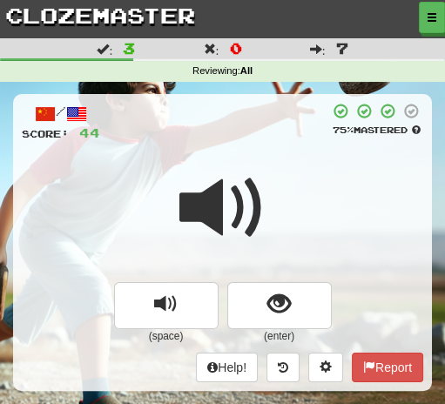
click at [261, 141] on div "/ Score: 44 75 % Mastered (space) (enter) Help! Report" at bounding box center [222, 242] width 419 height 296
click at [218, 212] on span at bounding box center [223, 208] width 87 height 87
click at [206, 216] on span at bounding box center [223, 208] width 87 height 87
click at [209, 213] on span at bounding box center [223, 208] width 87 height 87
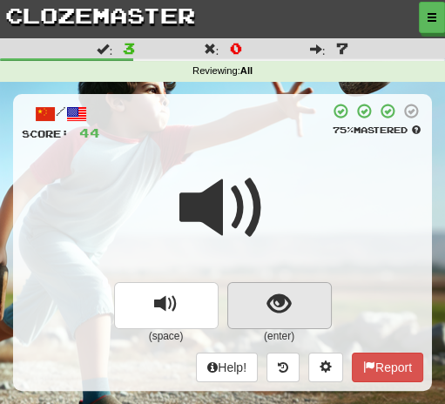
click at [290, 298] on span "show sentence" at bounding box center [280, 305] width 24 height 24
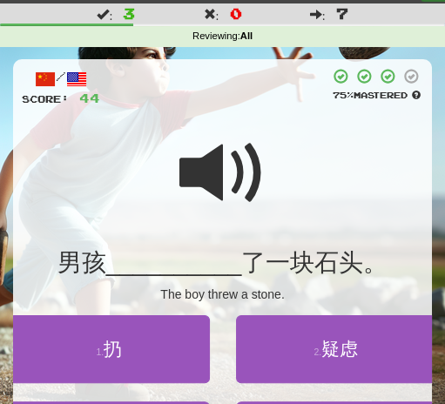
scroll to position [37, 0]
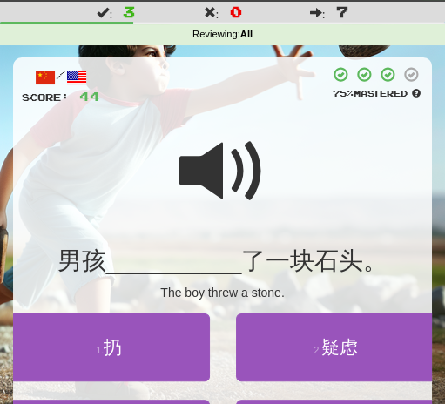
click at [214, 168] on span at bounding box center [223, 171] width 87 height 87
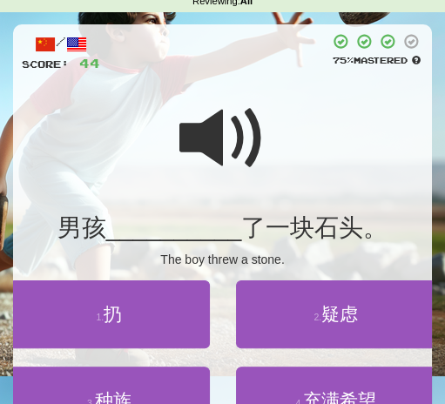
scroll to position [76, 0]
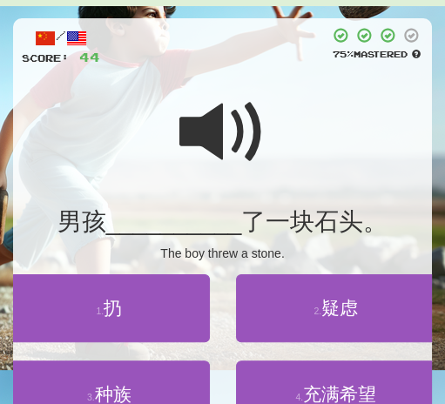
click at [212, 120] on span at bounding box center [223, 132] width 87 height 87
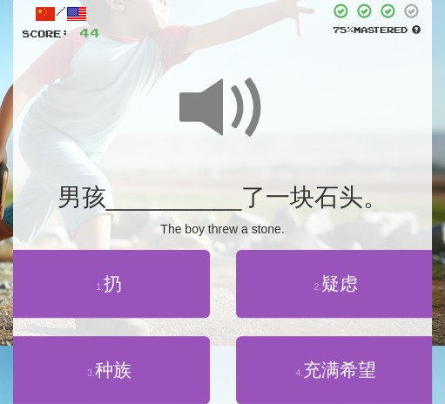
scroll to position [112, 0]
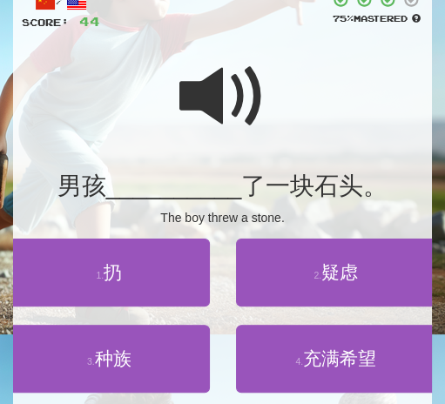
click at [216, 97] on span at bounding box center [223, 96] width 87 height 87
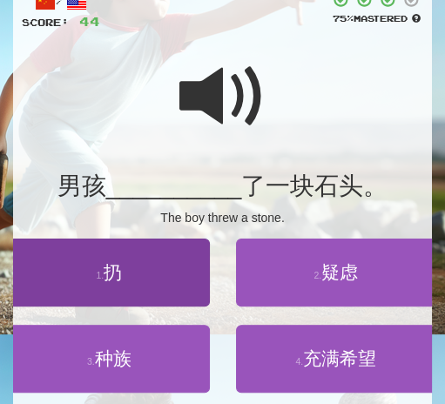
click at [118, 281] on button "1 . 扔" at bounding box center [109, 273] width 201 height 68
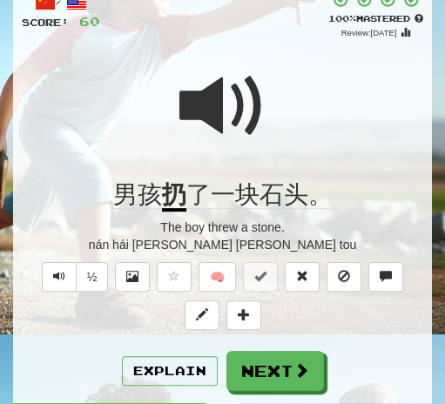
click at [225, 111] on span at bounding box center [223, 106] width 87 height 87
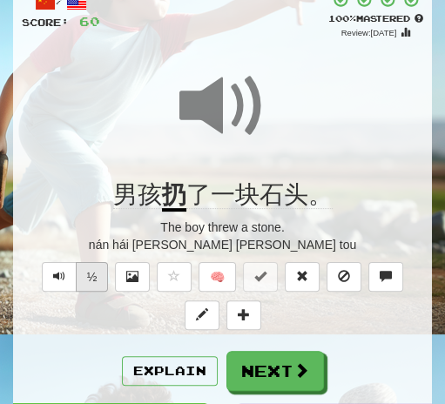
click at [102, 277] on button "½" at bounding box center [92, 277] width 33 height 30
click at [269, 121] on div at bounding box center [223, 118] width 402 height 125
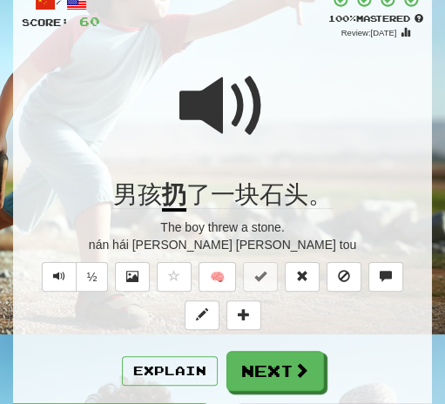
click at [266, 123] on div at bounding box center [223, 118] width 402 height 125
click at [260, 124] on span at bounding box center [223, 106] width 87 height 87
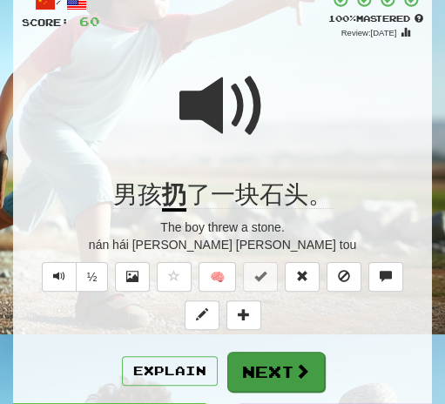
click at [259, 364] on button "Next" at bounding box center [276, 372] width 98 height 40
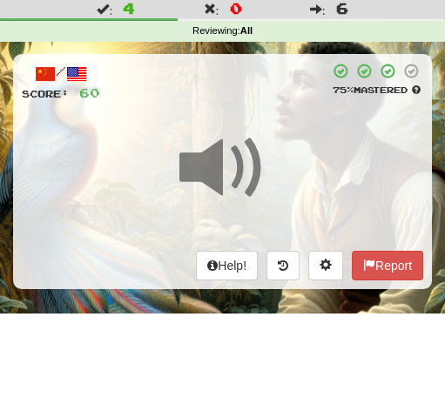
scroll to position [24, 0]
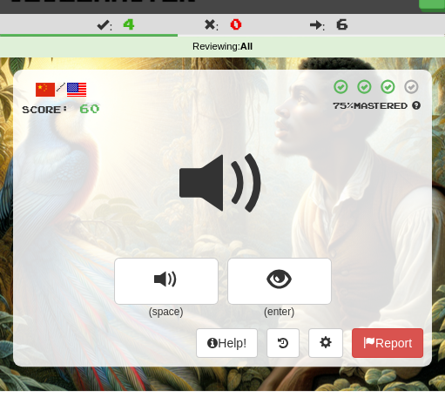
click at [258, 149] on span at bounding box center [223, 183] width 87 height 87
click at [263, 144] on span at bounding box center [223, 183] width 87 height 87
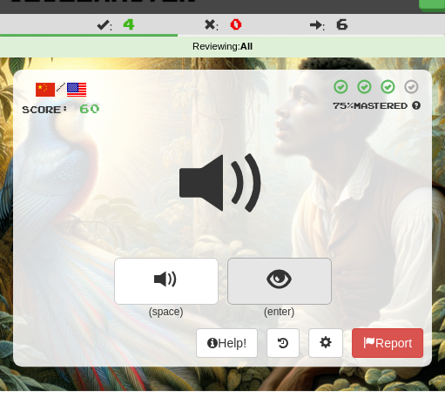
click at [274, 282] on span "show sentence" at bounding box center [280, 280] width 24 height 24
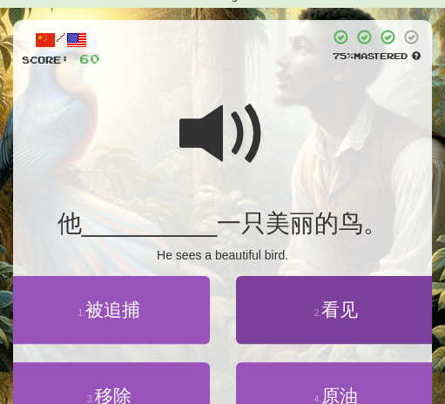
scroll to position [92, 0]
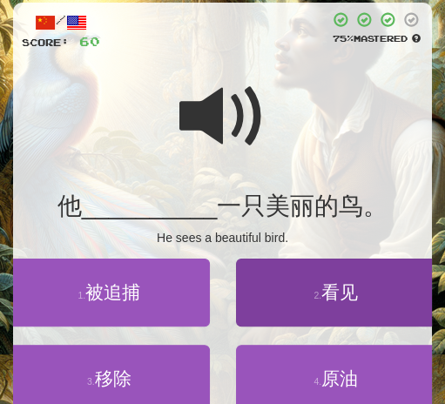
click at [338, 293] on span "看见" at bounding box center [340, 292] width 37 height 20
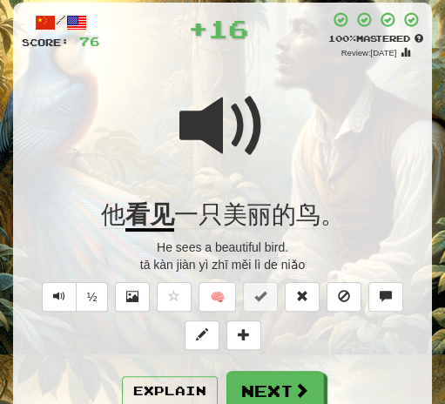
scroll to position [150, 0]
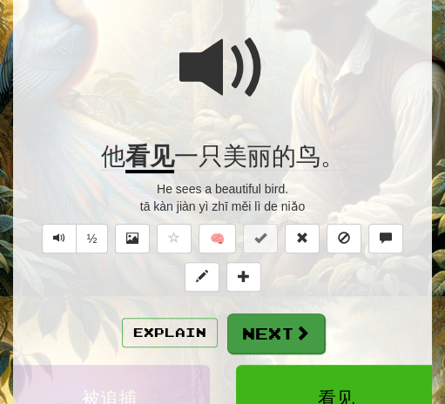
click at [274, 331] on button "Next" at bounding box center [276, 334] width 98 height 40
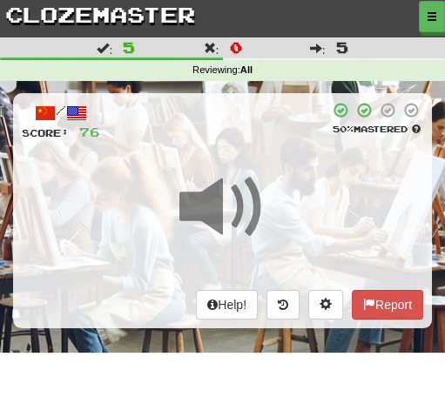
scroll to position [0, 0]
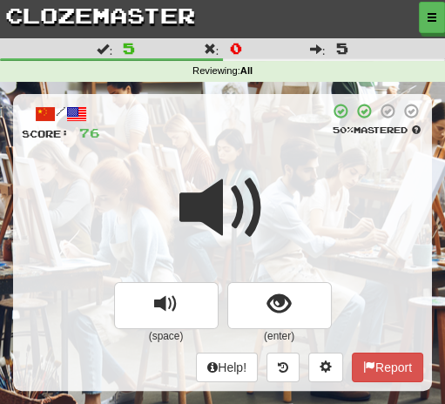
click at [215, 133] on div at bounding box center [214, 122] width 229 height 39
click at [216, 202] on span at bounding box center [223, 208] width 87 height 87
click at [219, 207] on span at bounding box center [223, 208] width 87 height 87
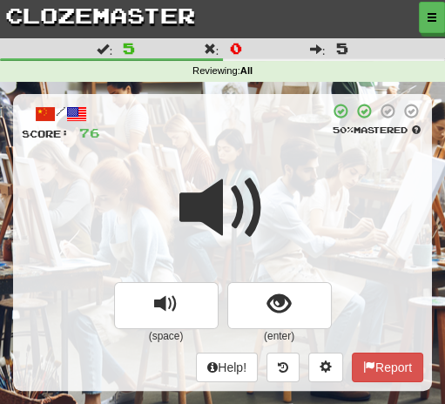
click at [219, 207] on span at bounding box center [223, 208] width 87 height 87
click at [214, 208] on span at bounding box center [223, 208] width 87 height 87
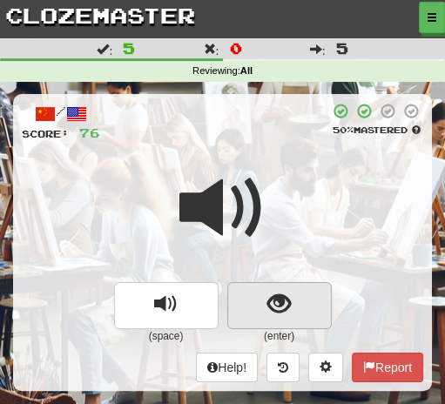
click at [268, 310] on span "show sentence" at bounding box center [280, 305] width 24 height 24
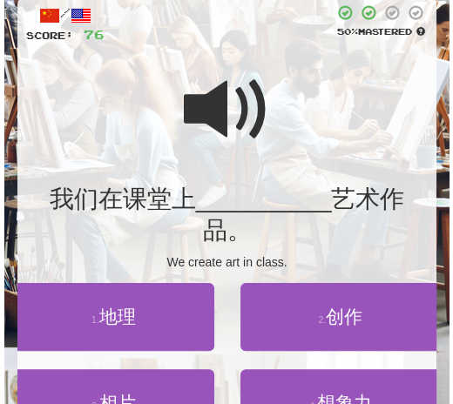
scroll to position [112, 0]
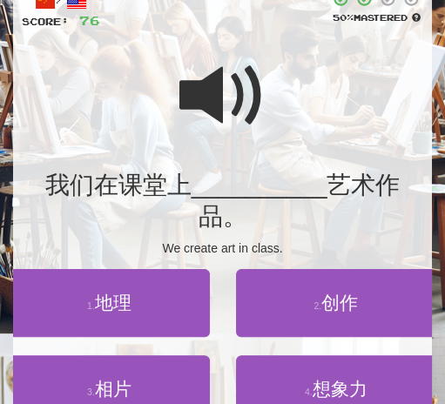
click at [208, 110] on span at bounding box center [223, 95] width 87 height 87
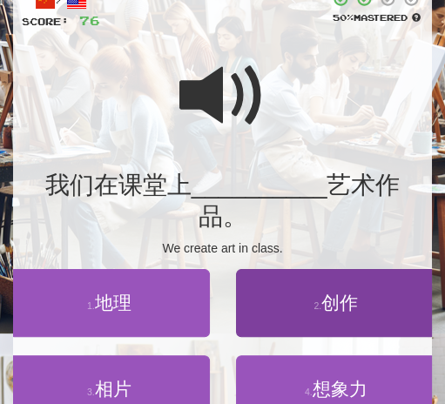
click at [333, 293] on span "创作" at bounding box center [340, 303] width 37 height 20
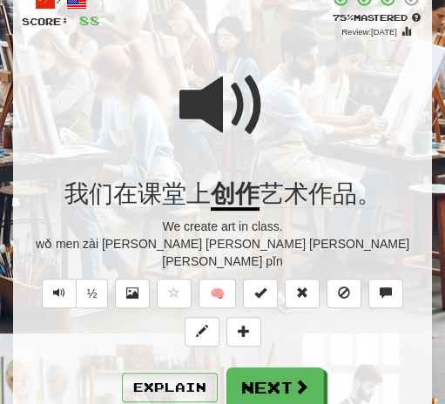
click at [200, 100] on span at bounding box center [223, 105] width 87 height 87
click at [220, 112] on span at bounding box center [223, 105] width 87 height 87
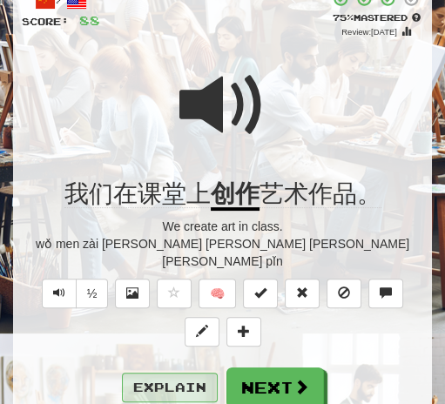
click at [193, 373] on button "Explain" at bounding box center [170, 388] width 96 height 30
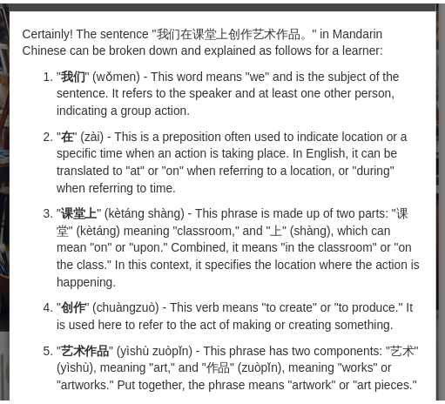
scroll to position [0, 0]
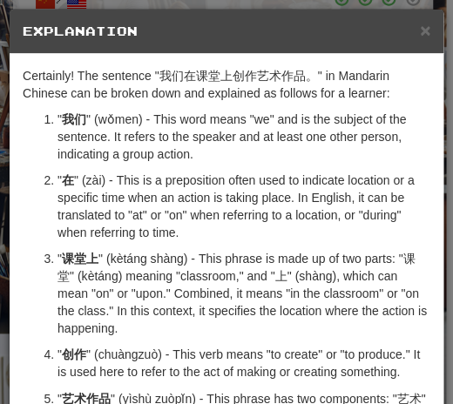
click at [411, 31] on h5 "Explanation" at bounding box center [227, 31] width 408 height 17
click at [420, 31] on span "×" at bounding box center [425, 30] width 10 height 20
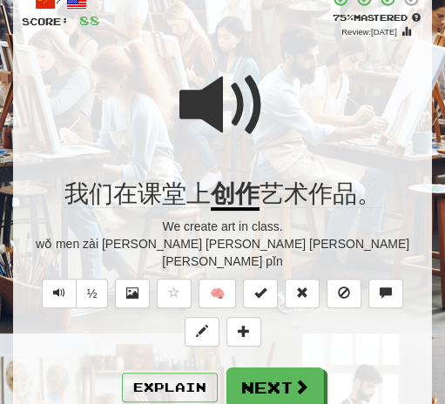
click at [234, 104] on span at bounding box center [223, 105] width 87 height 87
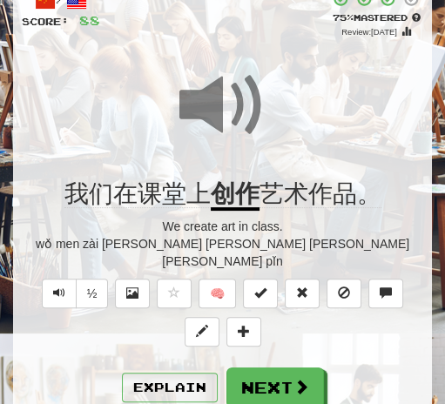
click at [289, 368] on button "Next" at bounding box center [276, 388] width 98 height 40
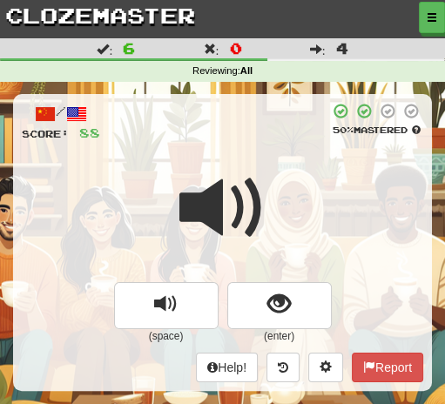
click at [227, 139] on div at bounding box center [214, 122] width 229 height 39
click at [231, 183] on span at bounding box center [223, 208] width 87 height 87
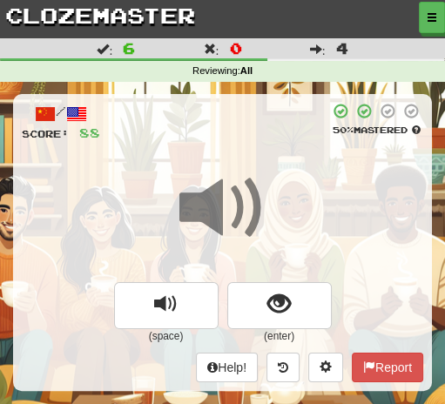
scroll to position [16, 0]
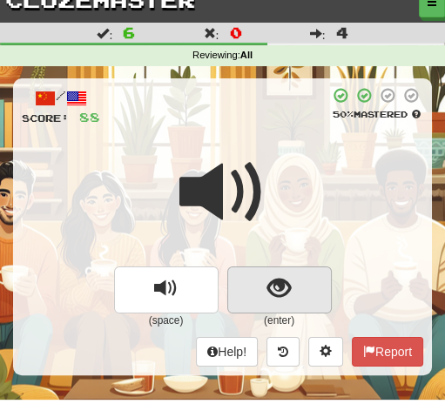
click at [280, 286] on span "show sentence" at bounding box center [280, 289] width 24 height 24
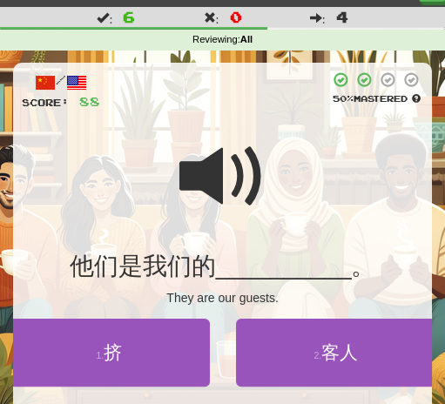
scroll to position [66, 0]
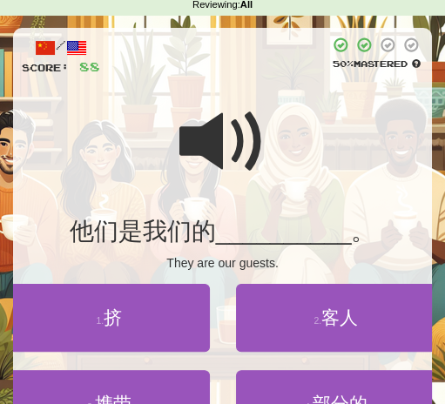
click at [210, 162] on span at bounding box center [223, 141] width 87 height 87
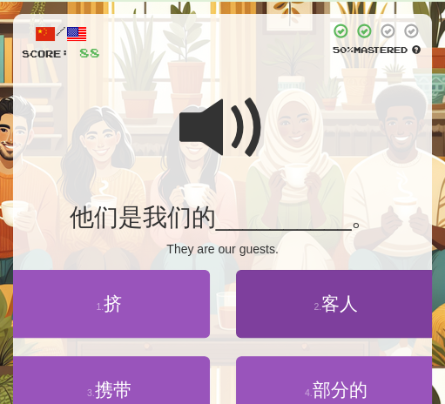
click at [331, 290] on button "2 . 客人" at bounding box center [336, 304] width 201 height 68
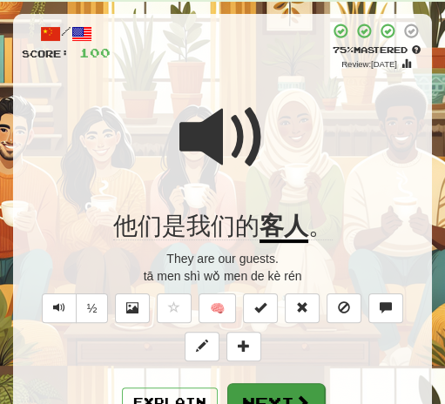
click at [290, 383] on button "Next" at bounding box center [276, 403] width 98 height 40
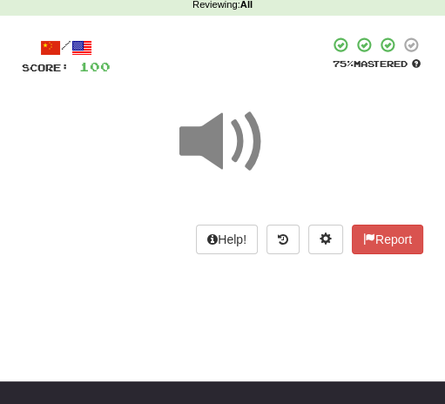
scroll to position [24, 0]
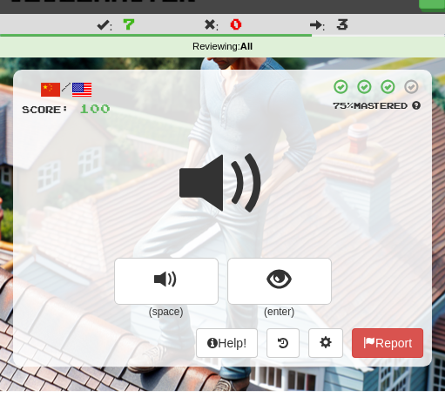
click at [282, 163] on div at bounding box center [223, 195] width 402 height 125
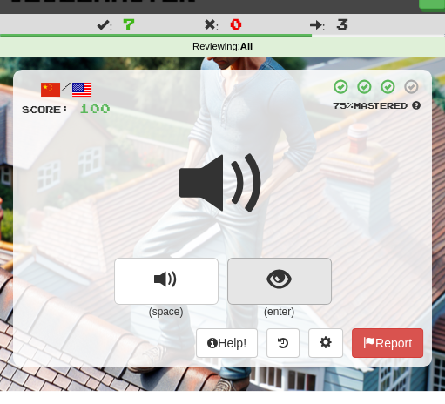
click at [279, 278] on span "show sentence" at bounding box center [280, 280] width 24 height 24
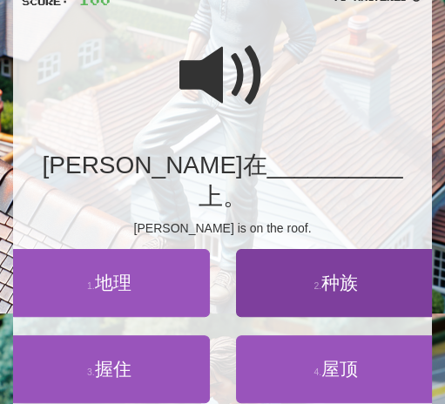
scroll to position [134, 0]
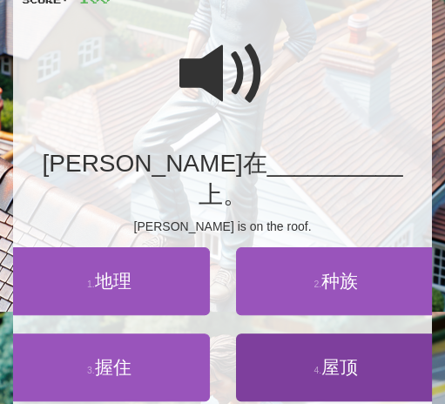
click at [334, 357] on span "屋顶" at bounding box center [340, 367] width 37 height 20
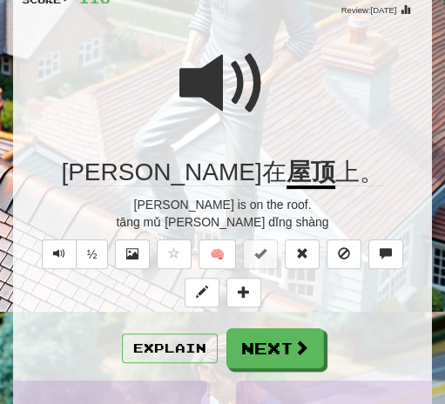
click at [203, 98] on span at bounding box center [223, 83] width 87 height 87
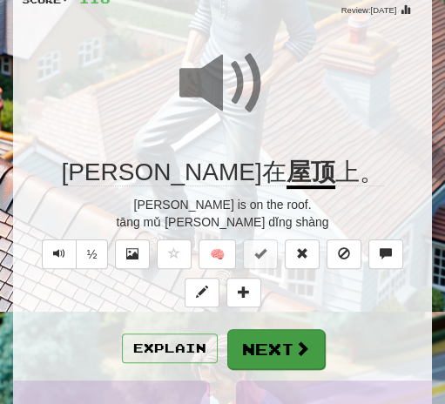
click at [276, 353] on button "Next" at bounding box center [276, 349] width 98 height 40
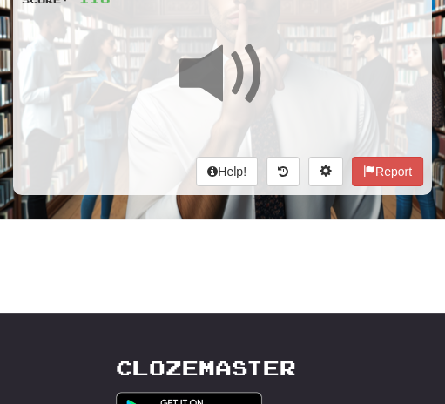
scroll to position [0, 0]
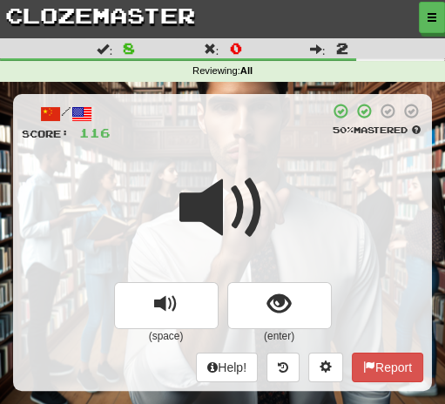
click at [289, 173] on div at bounding box center [223, 220] width 402 height 125
click at [288, 175] on div at bounding box center [223, 220] width 402 height 125
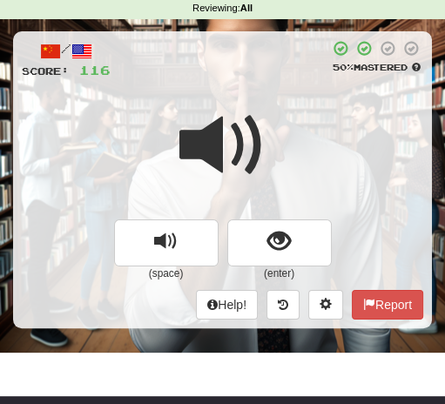
scroll to position [77, 0]
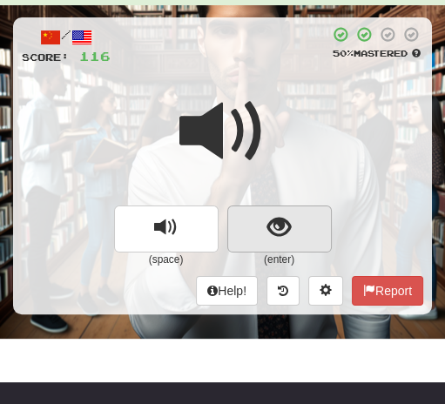
click at [282, 237] on span "show sentence" at bounding box center [280, 228] width 24 height 24
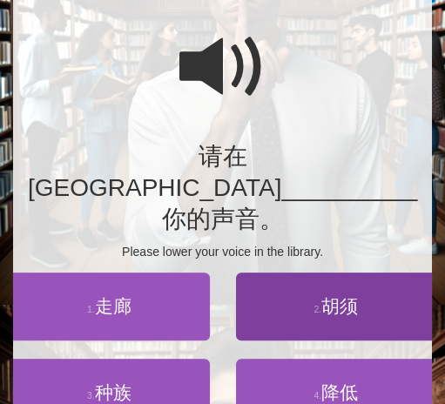
scroll to position [143, 0]
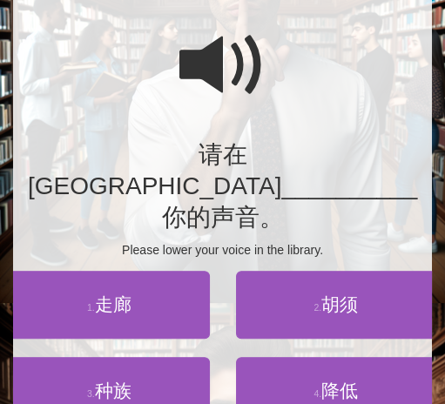
click at [200, 65] on span at bounding box center [223, 65] width 87 height 87
click at [210, 73] on span at bounding box center [223, 65] width 87 height 87
click at [221, 76] on span at bounding box center [223, 65] width 87 height 87
click at [236, 71] on span at bounding box center [223, 65] width 87 height 87
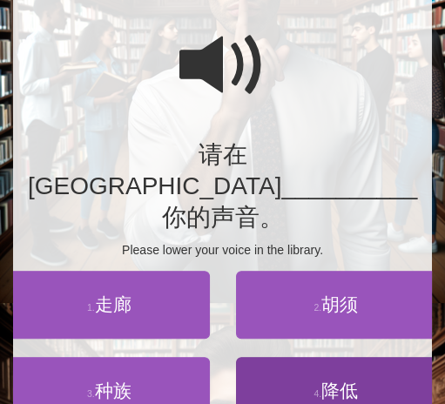
click at [343, 381] on span "降低" at bounding box center [340, 391] width 37 height 20
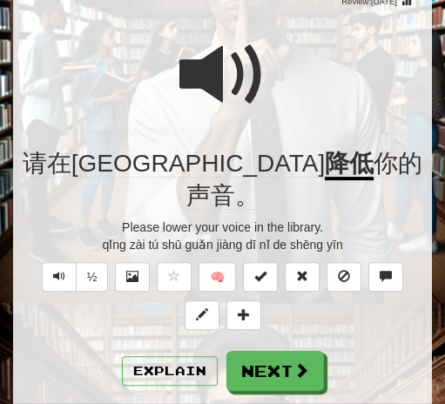
click at [214, 73] on span at bounding box center [223, 74] width 87 height 87
click at [207, 78] on span at bounding box center [223, 74] width 87 height 87
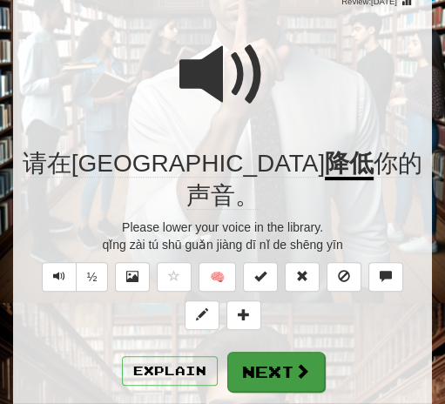
click at [270, 352] on button "Next" at bounding box center [276, 372] width 98 height 40
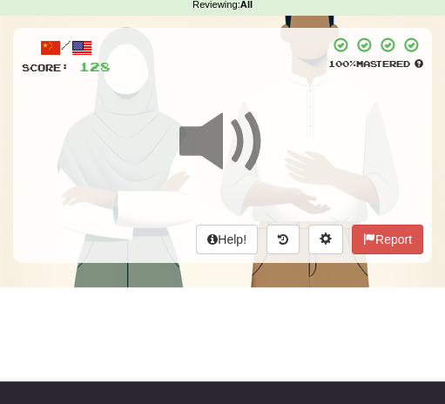
scroll to position [0, 0]
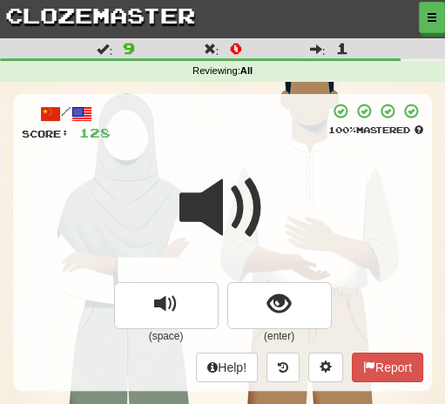
click at [218, 121] on div at bounding box center [220, 122] width 218 height 39
click at [236, 180] on span at bounding box center [223, 208] width 87 height 87
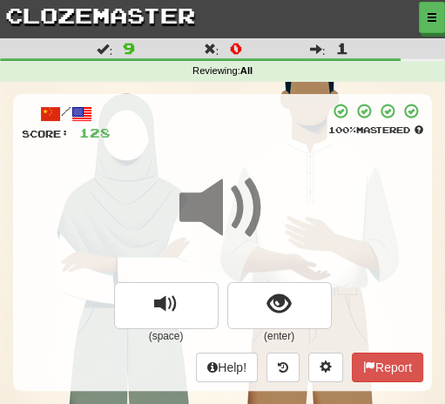
scroll to position [11, 0]
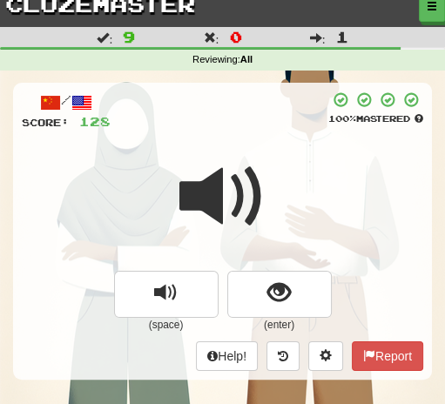
click at [216, 190] on span at bounding box center [223, 196] width 87 height 87
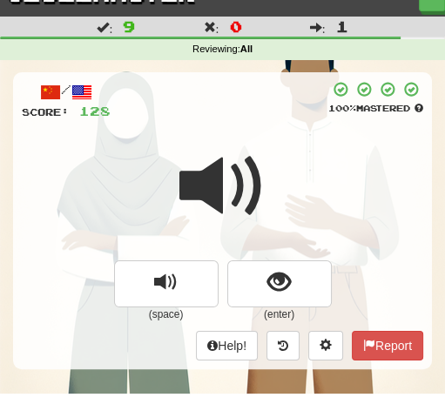
scroll to position [32, 0]
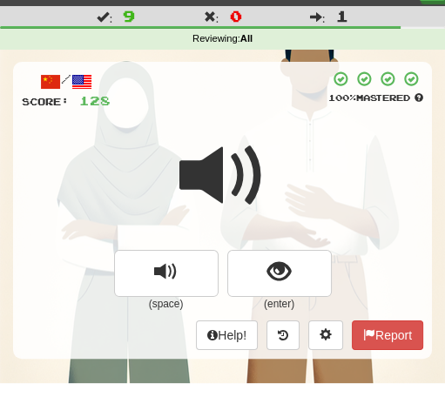
click at [217, 157] on span at bounding box center [223, 175] width 87 height 87
click at [253, 132] on span at bounding box center [223, 175] width 87 height 87
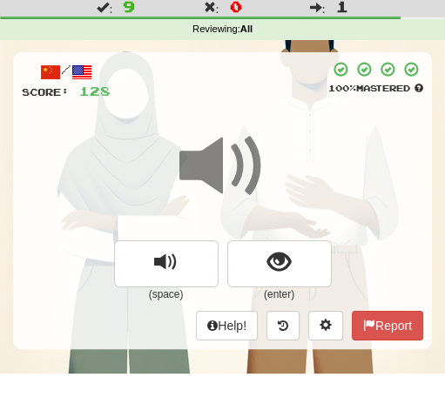
scroll to position [56, 0]
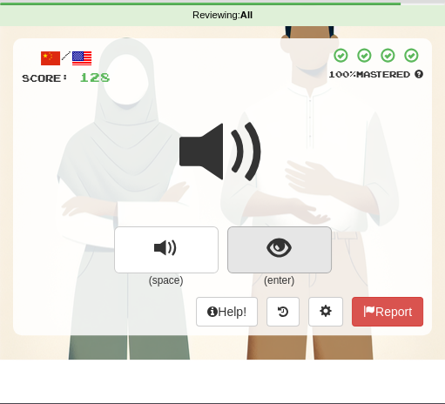
click at [277, 238] on span "show sentence" at bounding box center [280, 249] width 24 height 24
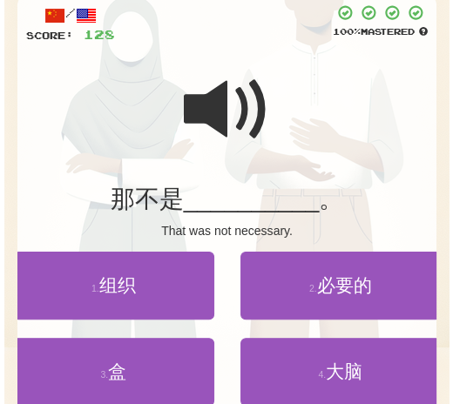
scroll to position [101, 0]
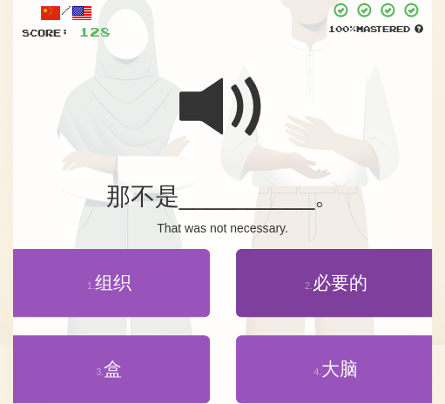
click at [340, 275] on span "必要的" at bounding box center [340, 283] width 55 height 20
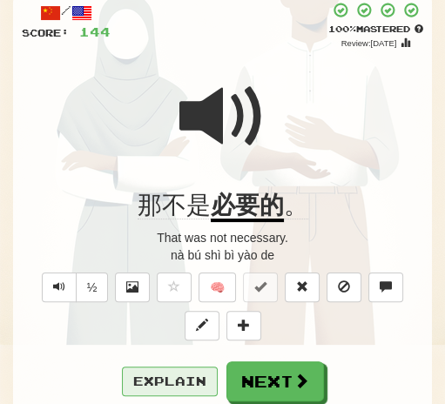
click at [200, 375] on button "Explain" at bounding box center [170, 382] width 96 height 30
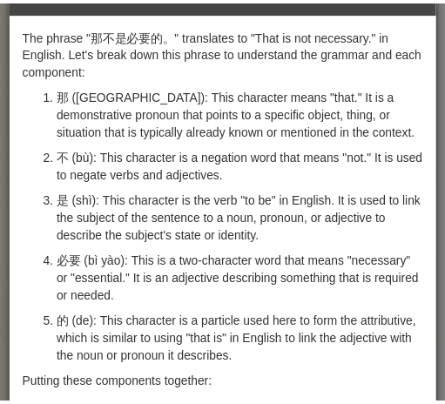
scroll to position [0, 0]
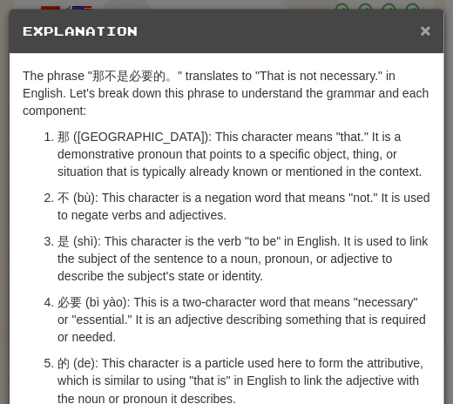
click at [420, 36] on span "×" at bounding box center [425, 30] width 10 height 20
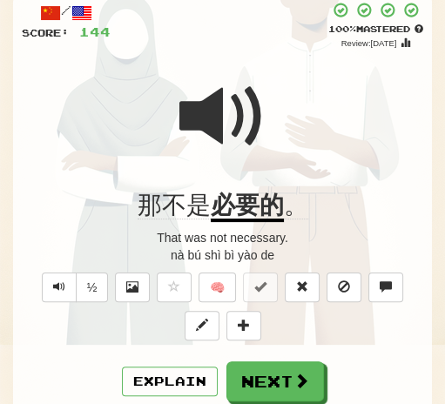
click at [261, 119] on span at bounding box center [223, 116] width 87 height 87
click at [275, 106] on div at bounding box center [223, 128] width 402 height 125
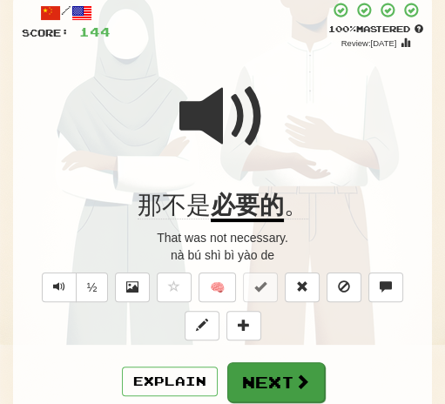
click at [289, 381] on button "Next" at bounding box center [276, 383] width 98 height 40
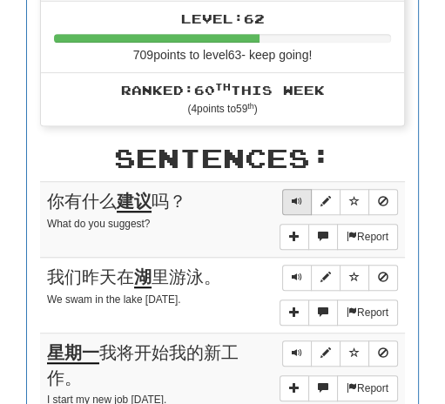
scroll to position [781, 0]
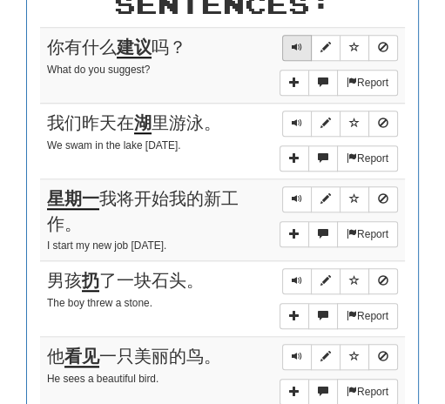
click at [293, 42] on span "Sentence controls" at bounding box center [297, 47] width 10 height 10
click at [295, 42] on span "Sentence controls" at bounding box center [297, 47] width 10 height 10
click at [298, 118] on span "Sentence controls" at bounding box center [297, 123] width 10 height 10
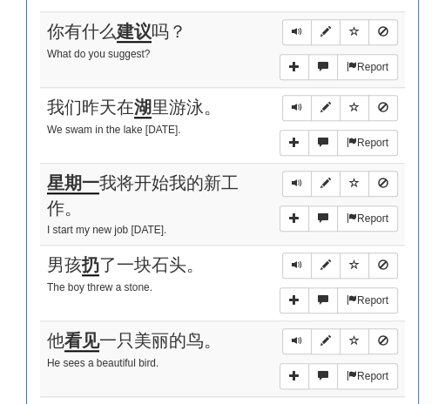
scroll to position [810, 0]
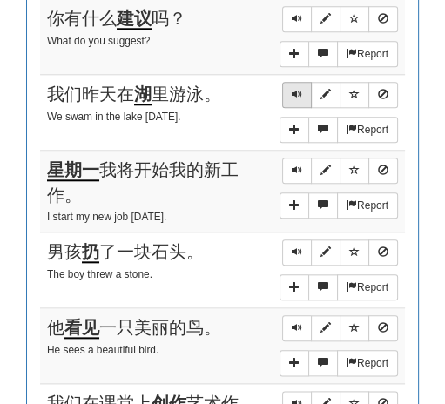
click at [294, 89] on span "Sentence controls" at bounding box center [297, 94] width 10 height 10
click at [291, 158] on button "Sentence controls" at bounding box center [297, 171] width 30 height 26
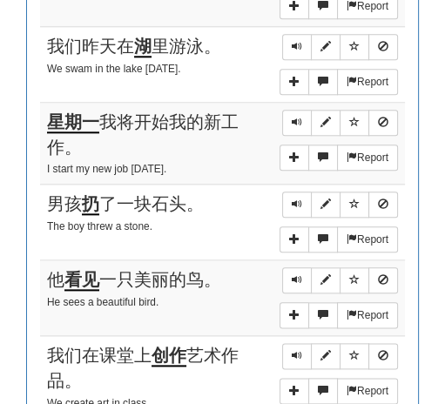
scroll to position [899, 0]
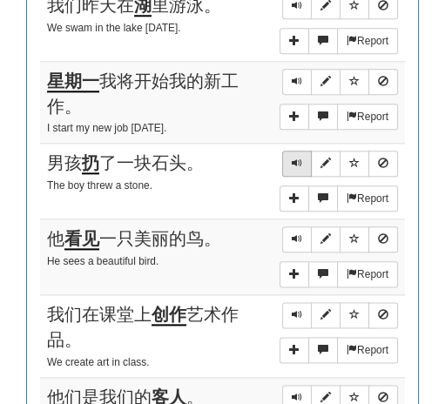
click at [288, 151] on button "Sentence controls" at bounding box center [297, 164] width 30 height 26
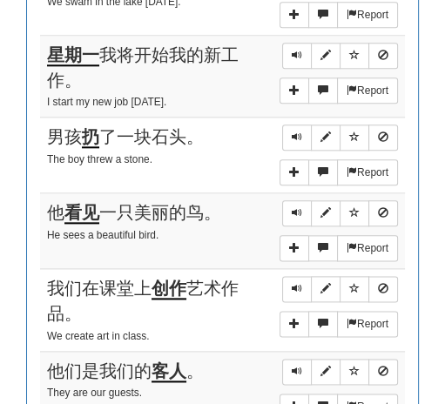
scroll to position [937, 0]
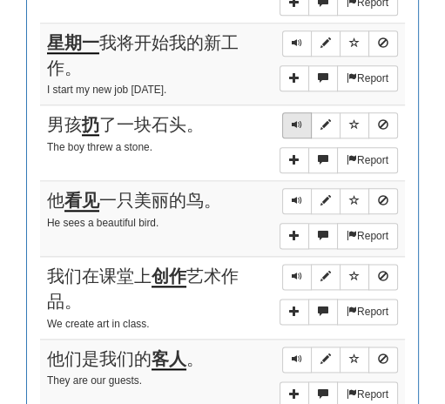
click at [300, 119] on span "Sentence controls" at bounding box center [297, 124] width 10 height 10
drag, startPoint x: 301, startPoint y: 105, endPoint x: 246, endPoint y: 102, distance: 55.0
click at [301, 119] on span "Sentence controls" at bounding box center [297, 124] width 10 height 10
click at [302, 119] on span "Sentence controls" at bounding box center [297, 124] width 10 height 10
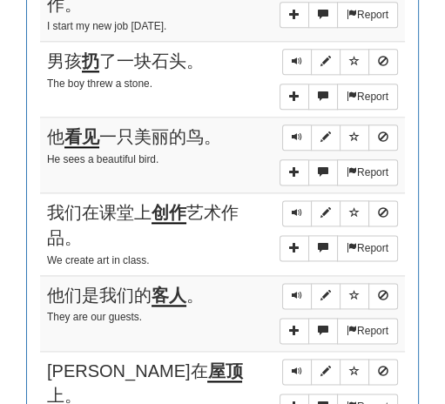
scroll to position [1002, 0]
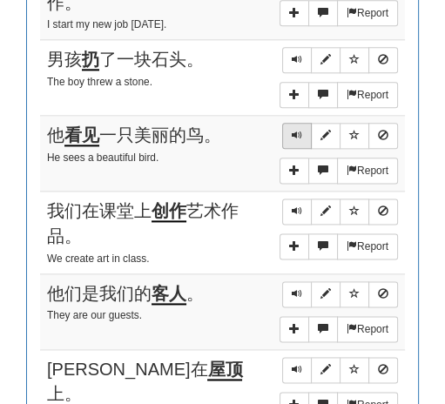
click at [296, 130] on span "Sentence controls" at bounding box center [297, 135] width 10 height 10
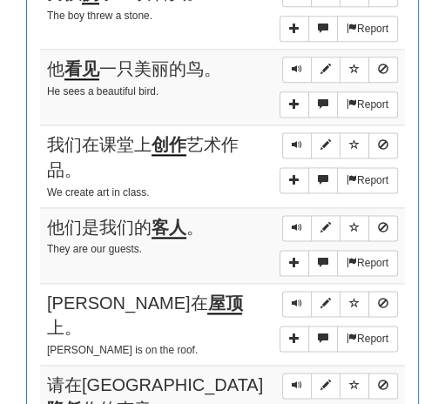
scroll to position [1070, 0]
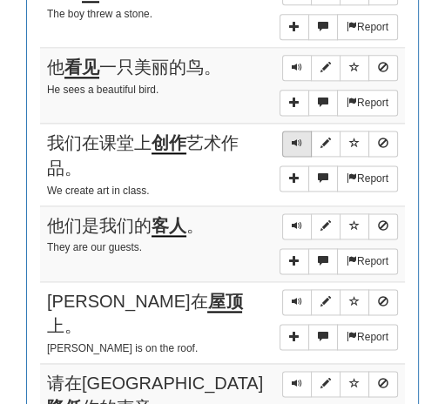
click at [294, 131] on button "Sentence controls" at bounding box center [297, 144] width 30 height 26
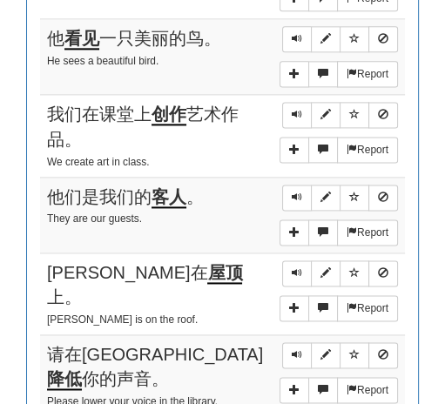
scroll to position [1101, 0]
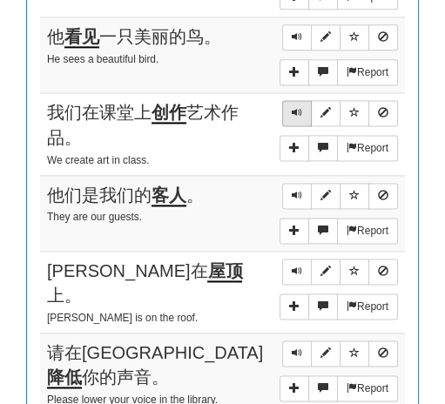
click at [296, 107] on span "Sentence controls" at bounding box center [297, 112] width 10 height 10
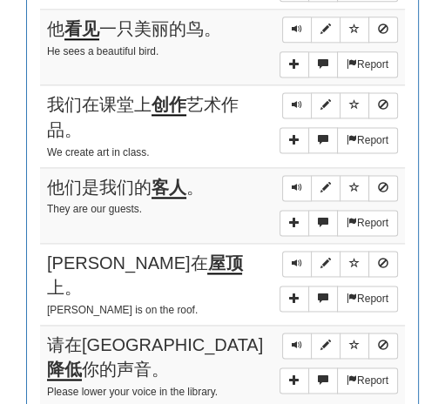
scroll to position [1110, 0]
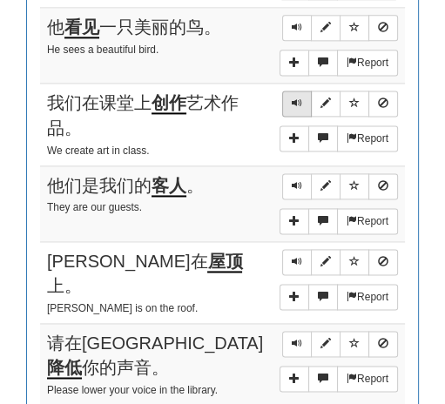
click at [292, 91] on button "Sentence controls" at bounding box center [297, 104] width 30 height 26
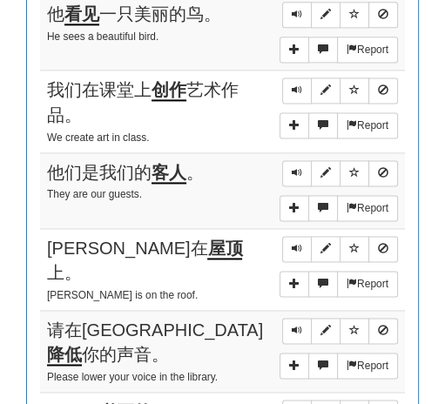
scroll to position [1137, 0]
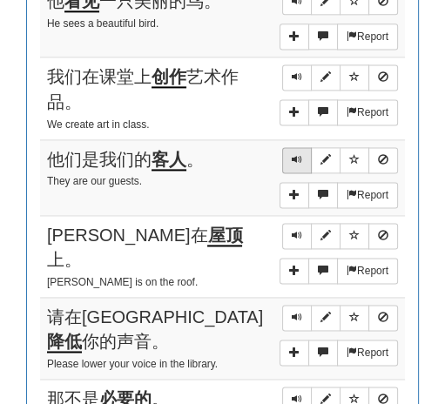
click at [297, 154] on span "Sentence controls" at bounding box center [297, 159] width 10 height 10
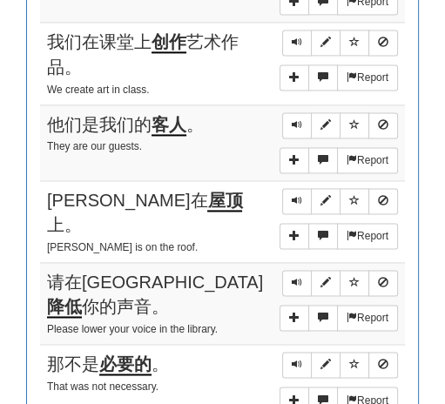
scroll to position [1173, 0]
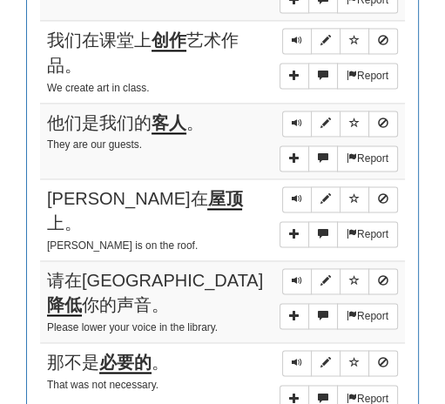
drag, startPoint x: 288, startPoint y: 172, endPoint x: 254, endPoint y: 153, distance: 38.3
click at [288, 187] on button "Sentence controls" at bounding box center [297, 200] width 30 height 26
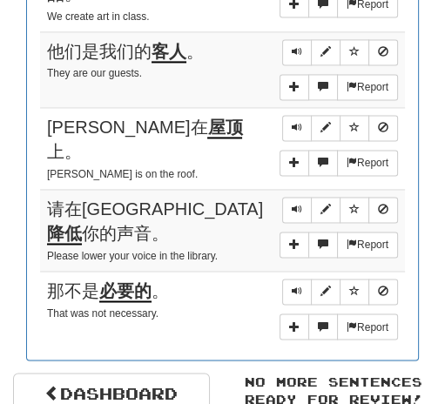
scroll to position [1258, 0]
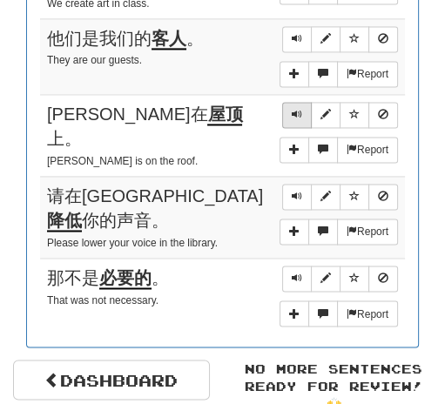
click at [290, 102] on button "Sentence controls" at bounding box center [297, 115] width 30 height 26
click at [302, 191] on span "Sentence controls" at bounding box center [297, 196] width 10 height 10
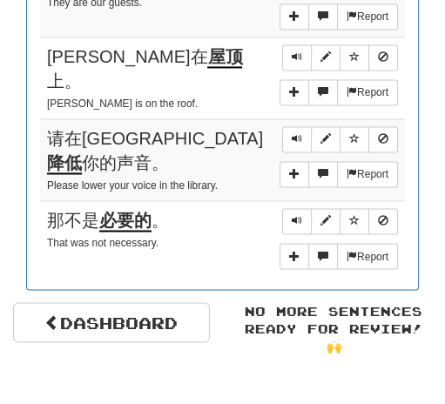
scroll to position [1330, 0]
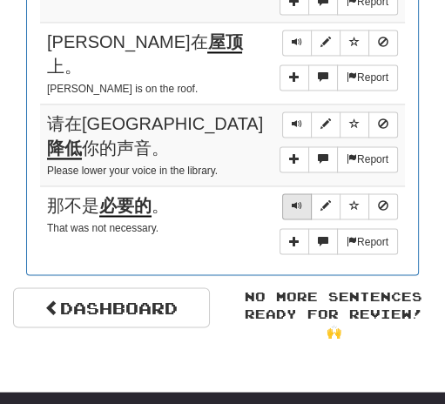
click at [288, 193] on button "Sentence controls" at bounding box center [297, 206] width 30 height 26
drag, startPoint x: 301, startPoint y: 169, endPoint x: 280, endPoint y: 159, distance: 23.0
click at [300, 200] on span "Sentence controls" at bounding box center [297, 205] width 10 height 10
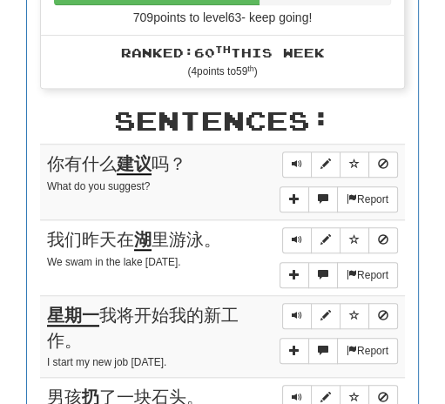
scroll to position [331, 0]
